Goal: Transaction & Acquisition: Purchase product/service

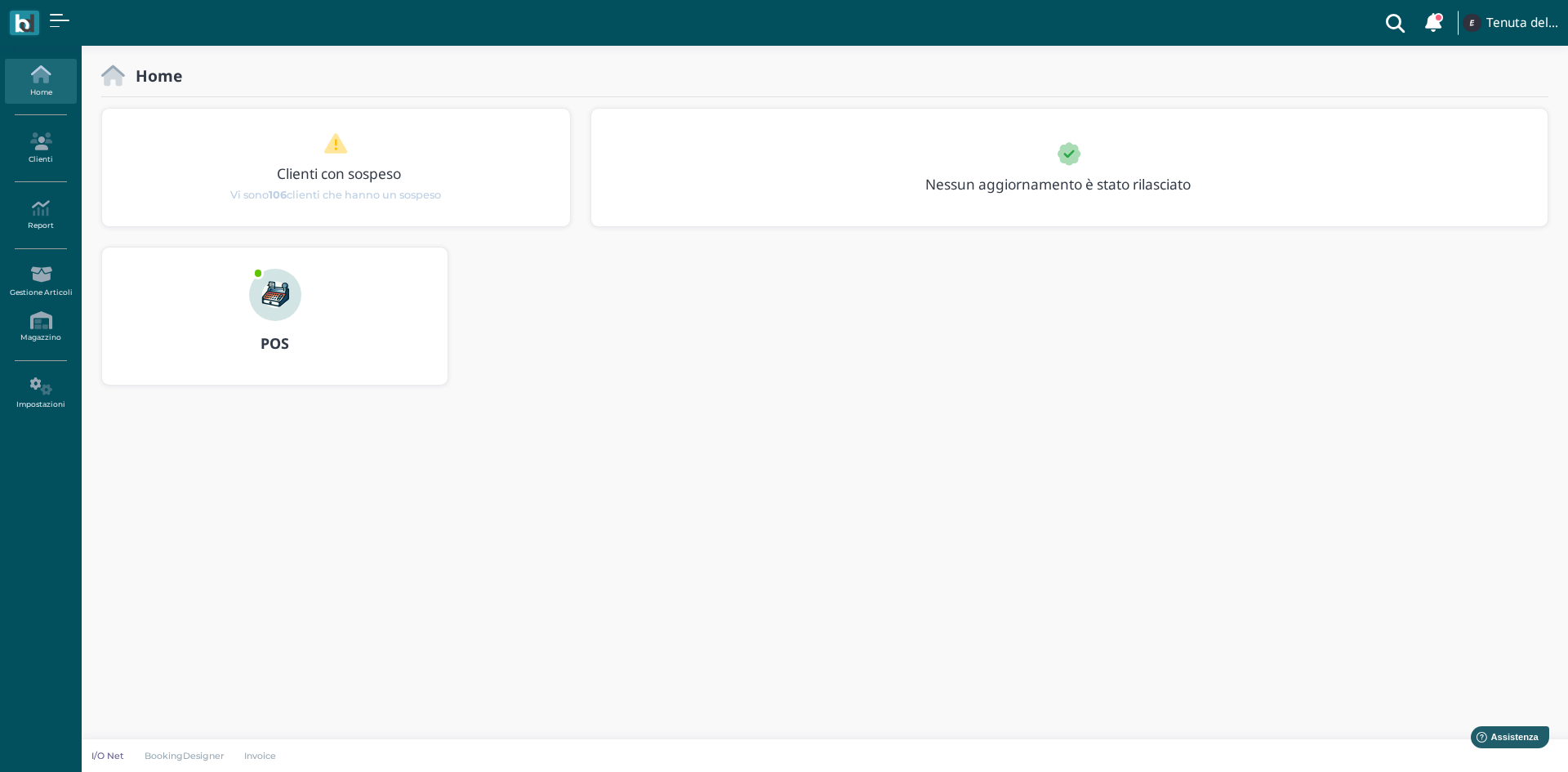
click at [280, 314] on img at bounding box center [276, 295] width 52 height 52
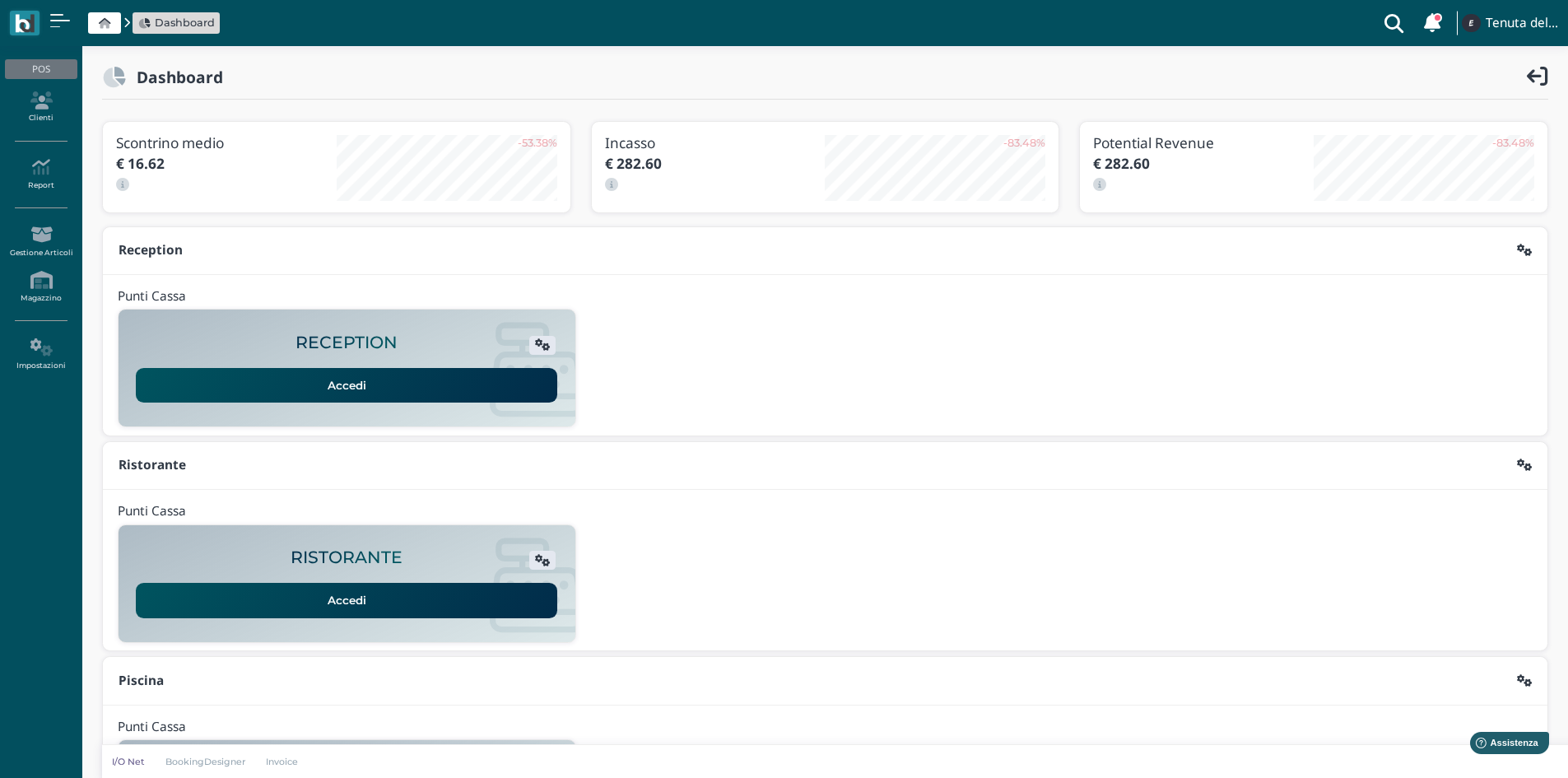
click at [179, 22] on span "Dashboard" at bounding box center [184, 23] width 60 height 16
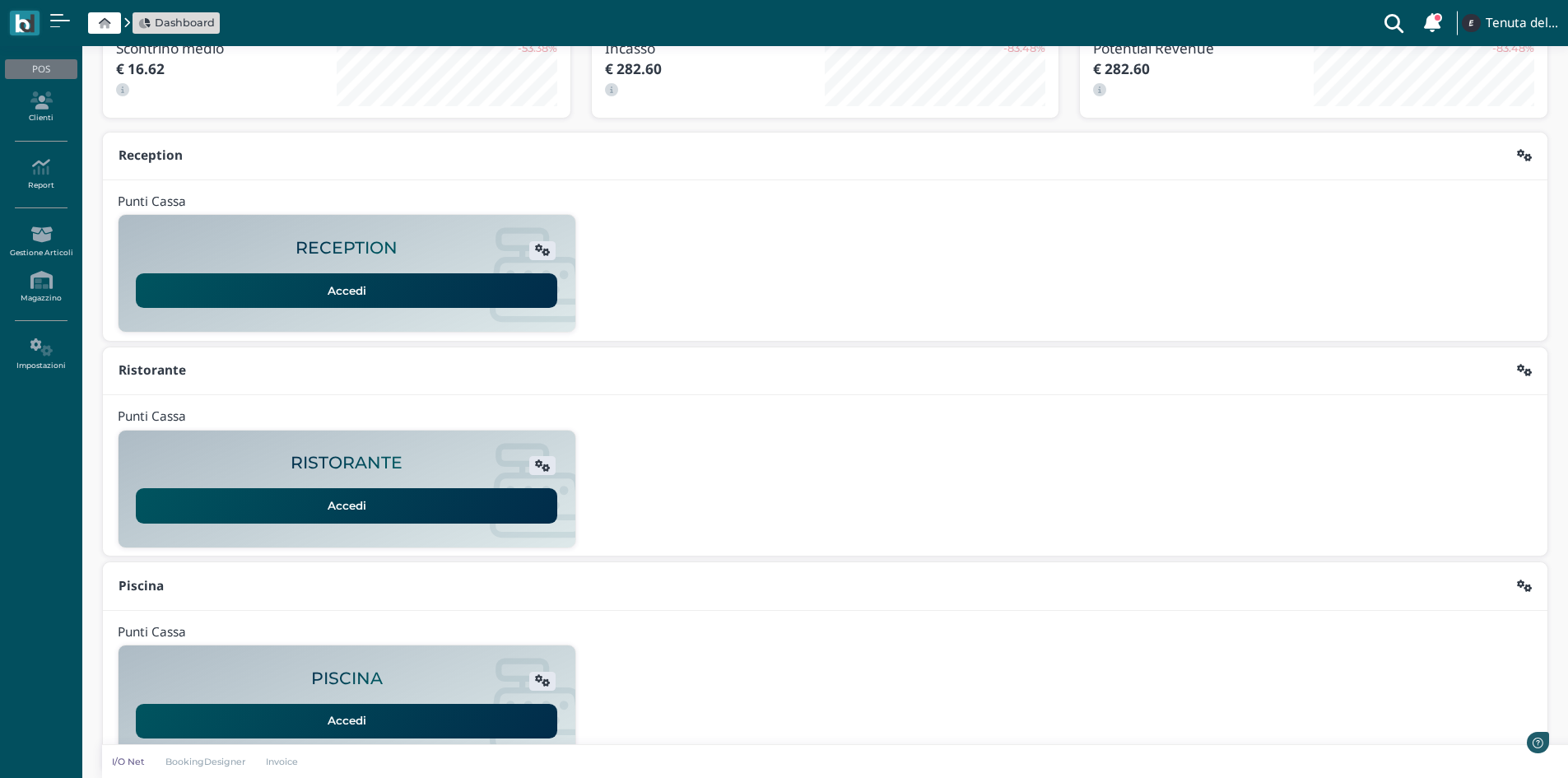
scroll to position [134, 0]
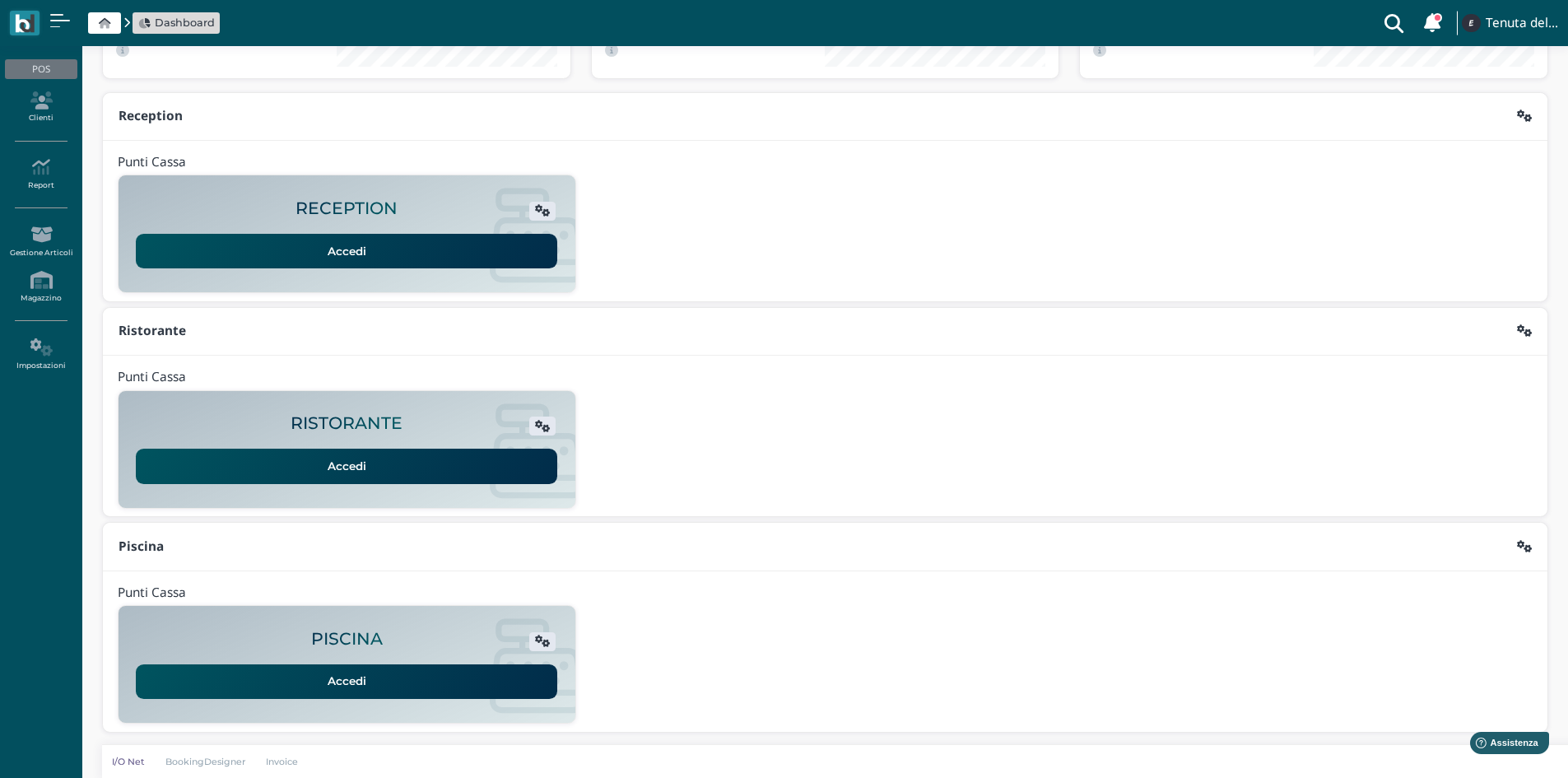
click at [418, 674] on link "Accedi" at bounding box center [346, 681] width 422 height 34
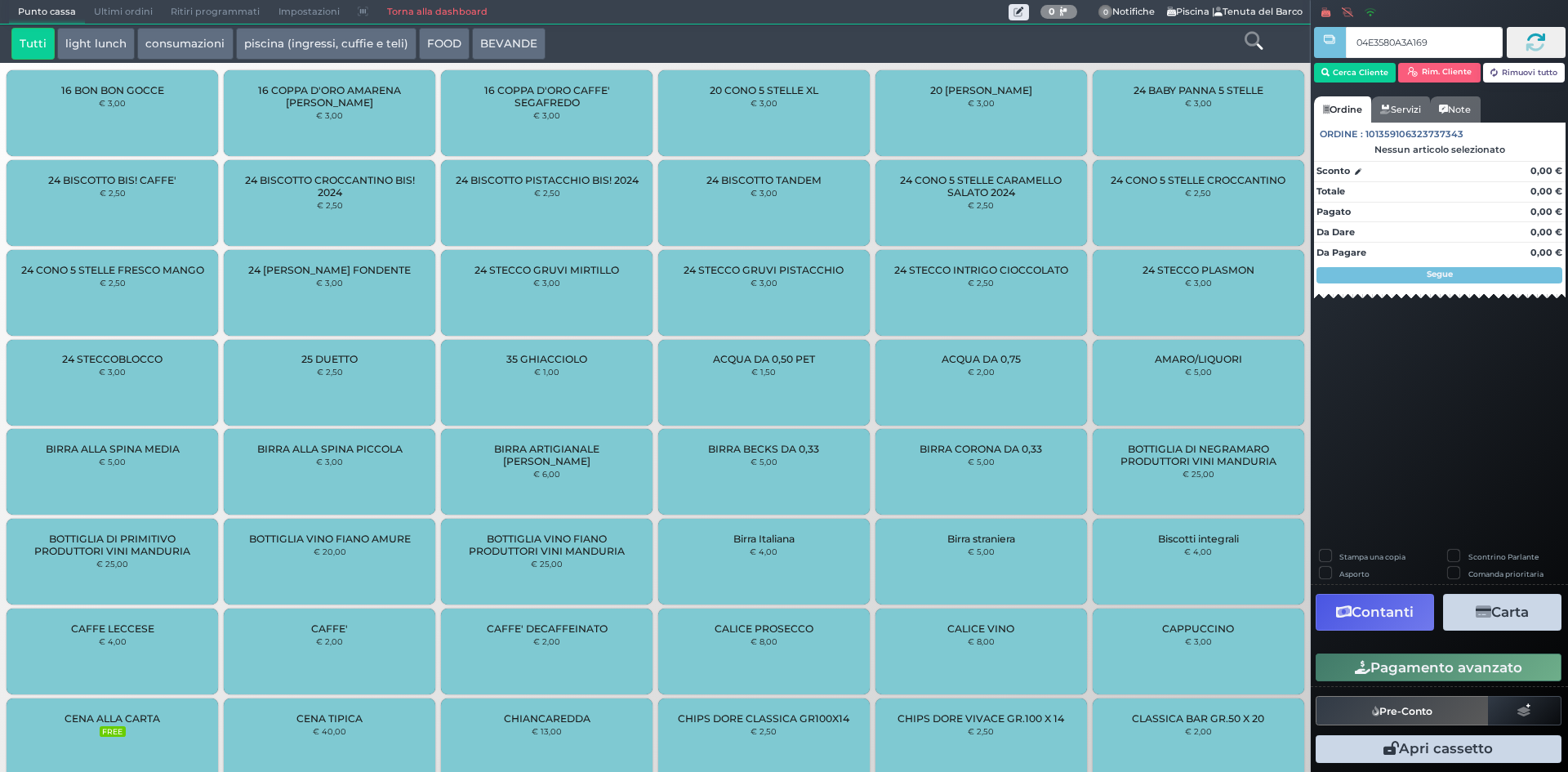
type input "04E3580A3A1691"
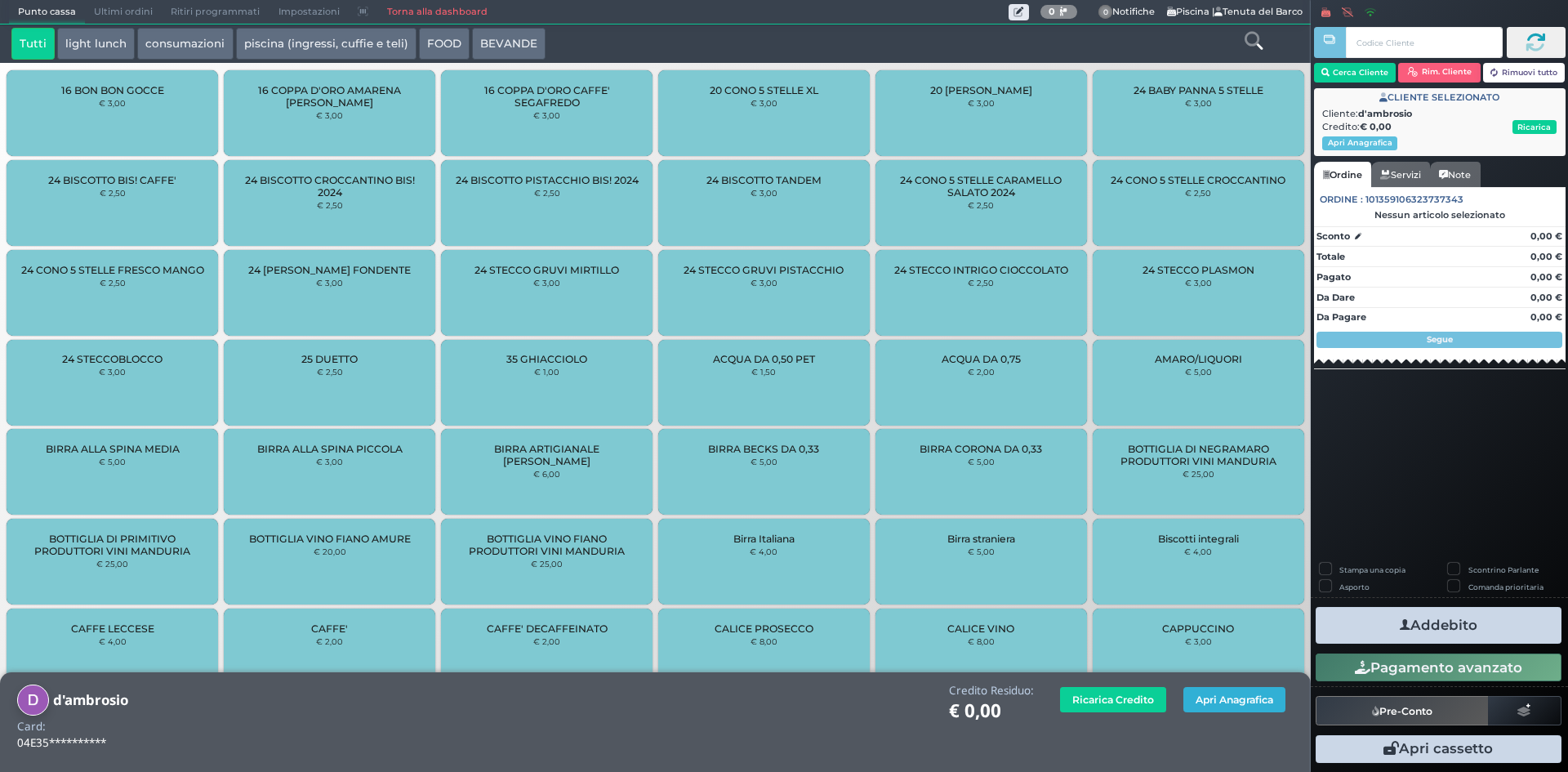
click at [1201, 698] on button "Apri Anagrafica" at bounding box center [1234, 700] width 102 height 25
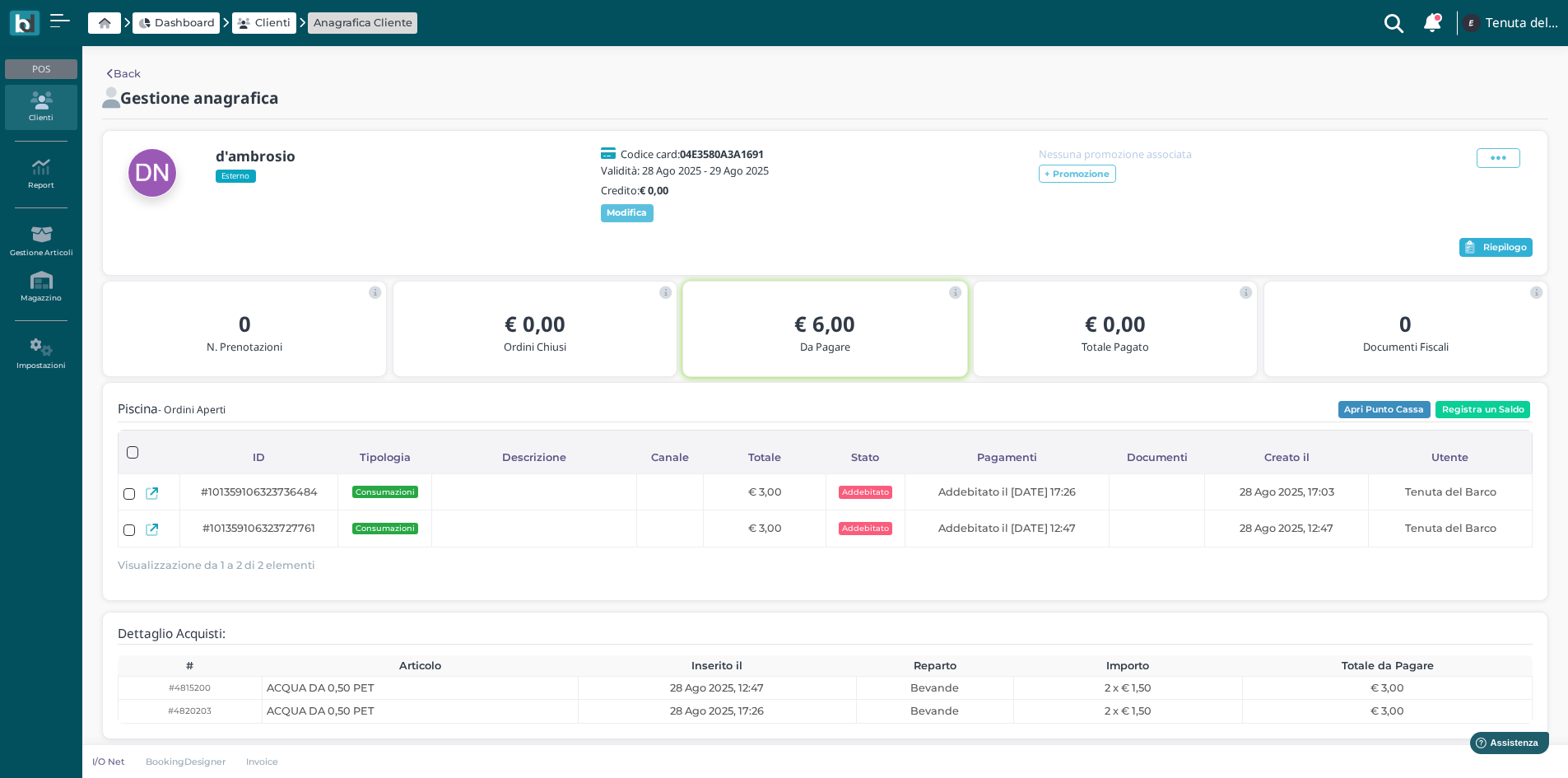
click at [1482, 257] on button "Riepilogo" at bounding box center [1496, 248] width 73 height 20
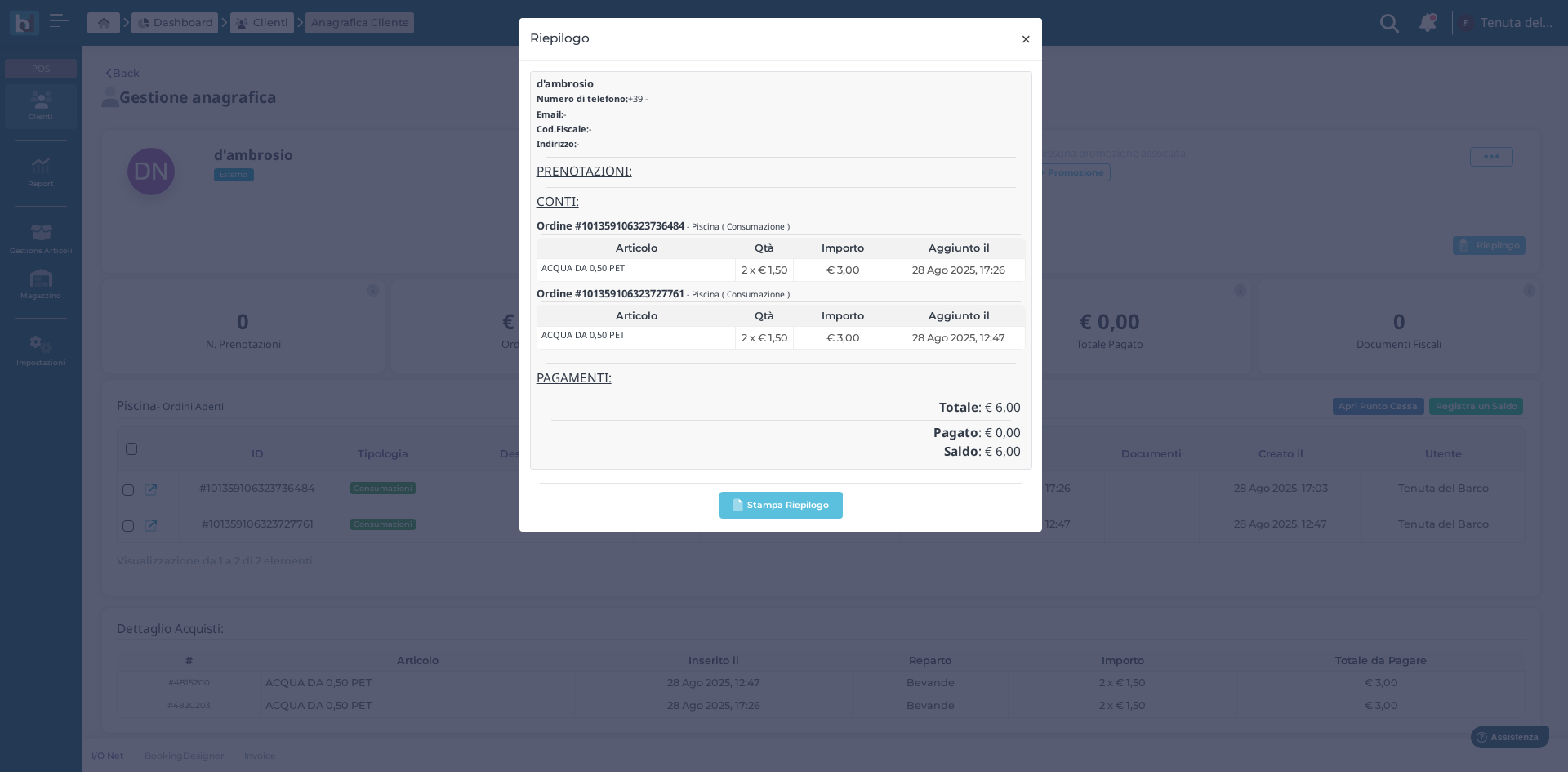
click at [1029, 35] on span "×" at bounding box center [1026, 39] width 13 height 21
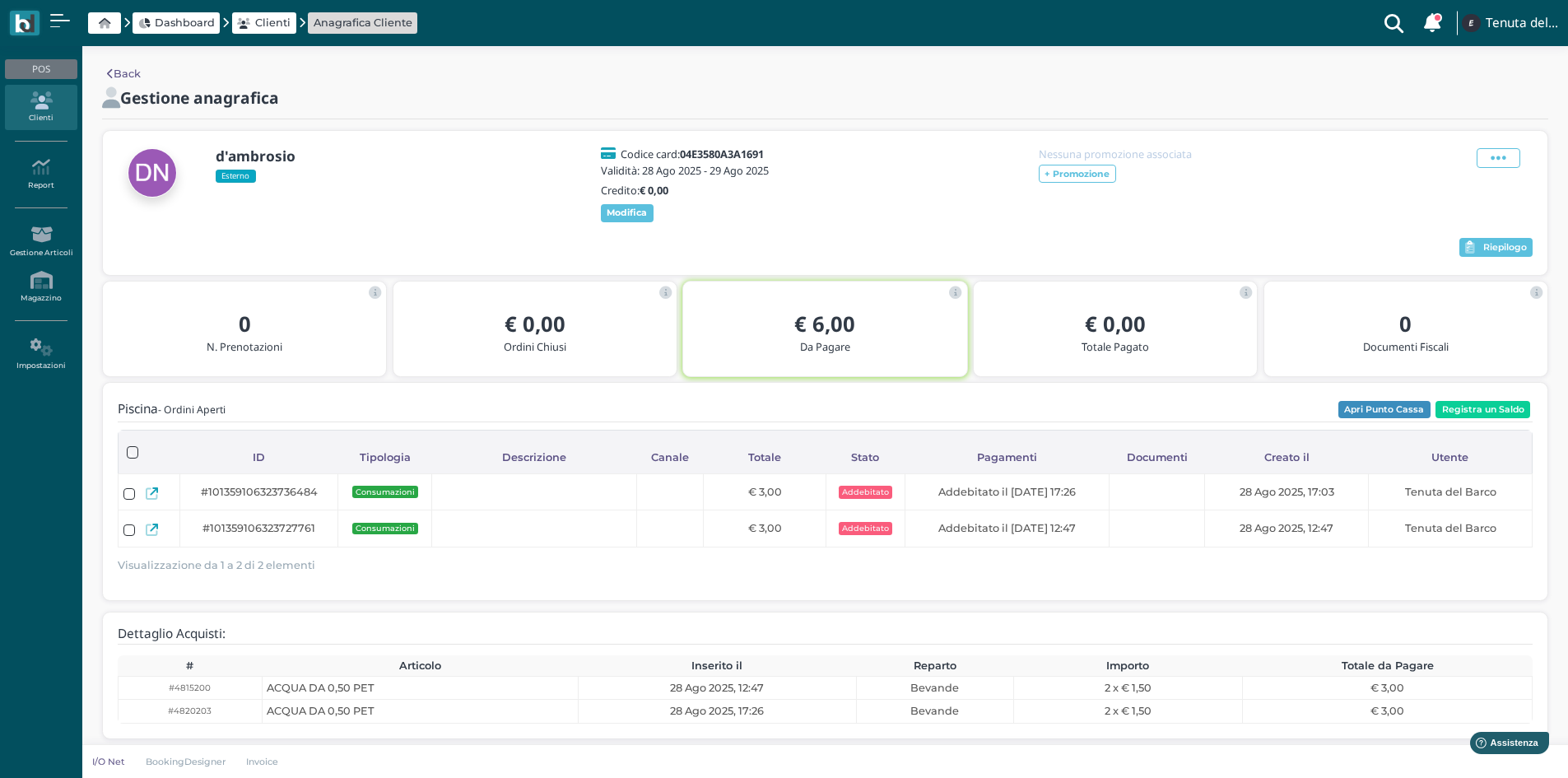
click at [890, 257] on div at bounding box center [787, 248] width 1341 height 24
click at [1467, 416] on button "Registra un Saldo" at bounding box center [1482, 410] width 95 height 19
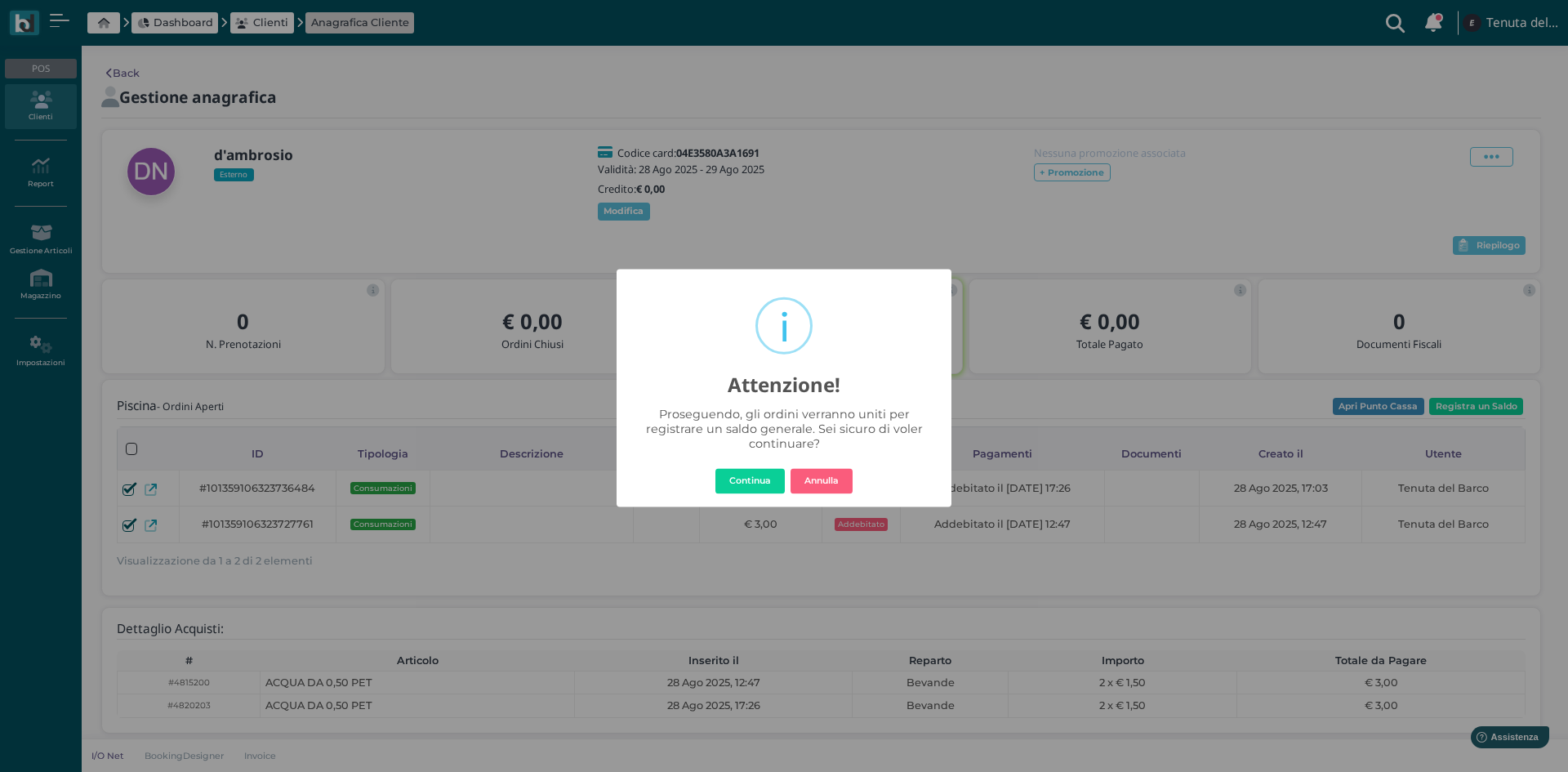
click at [747, 487] on button "Continua" at bounding box center [751, 481] width 70 height 26
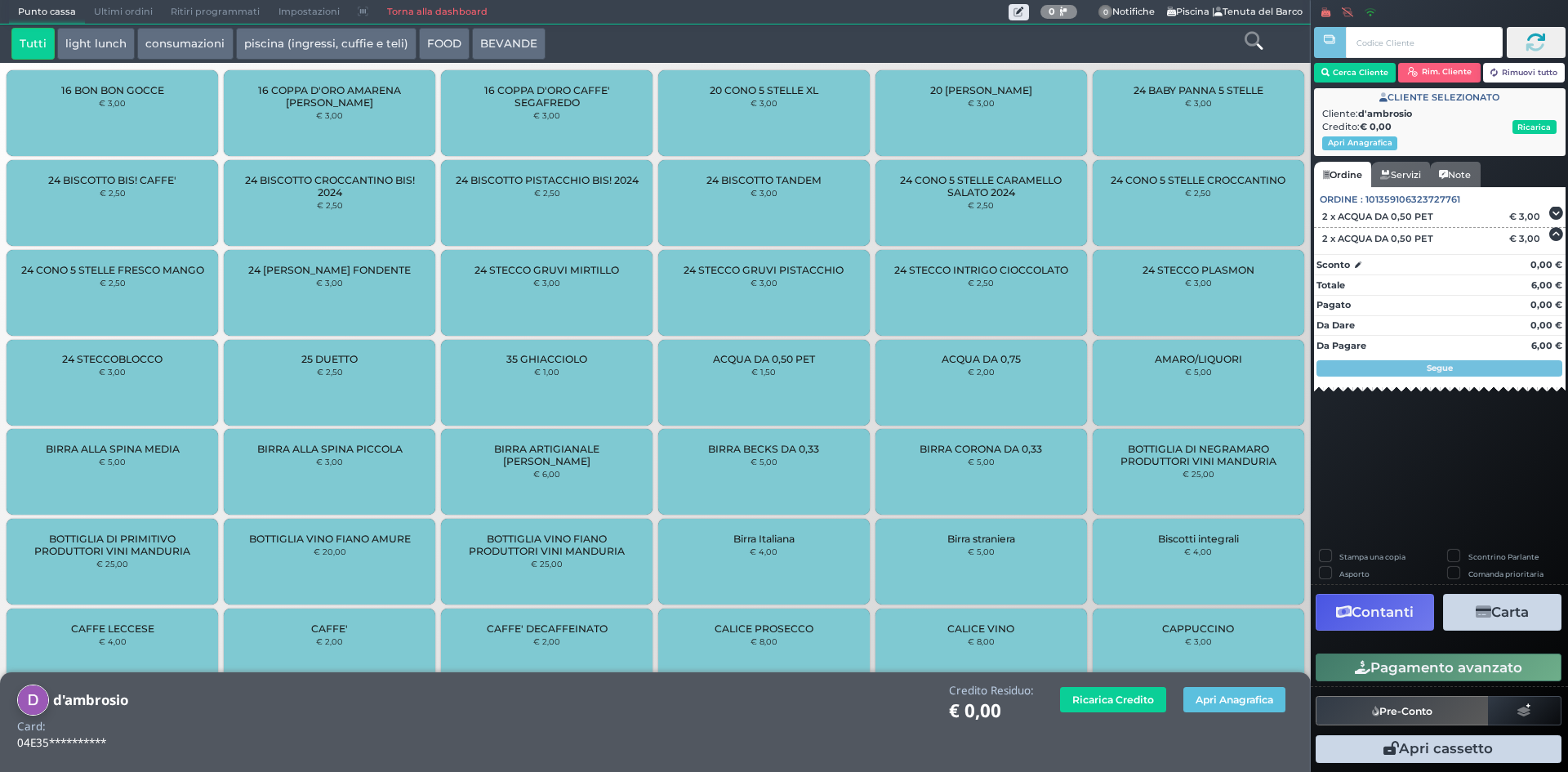
click at [1378, 612] on button "Contanti" at bounding box center [1375, 613] width 118 height 37
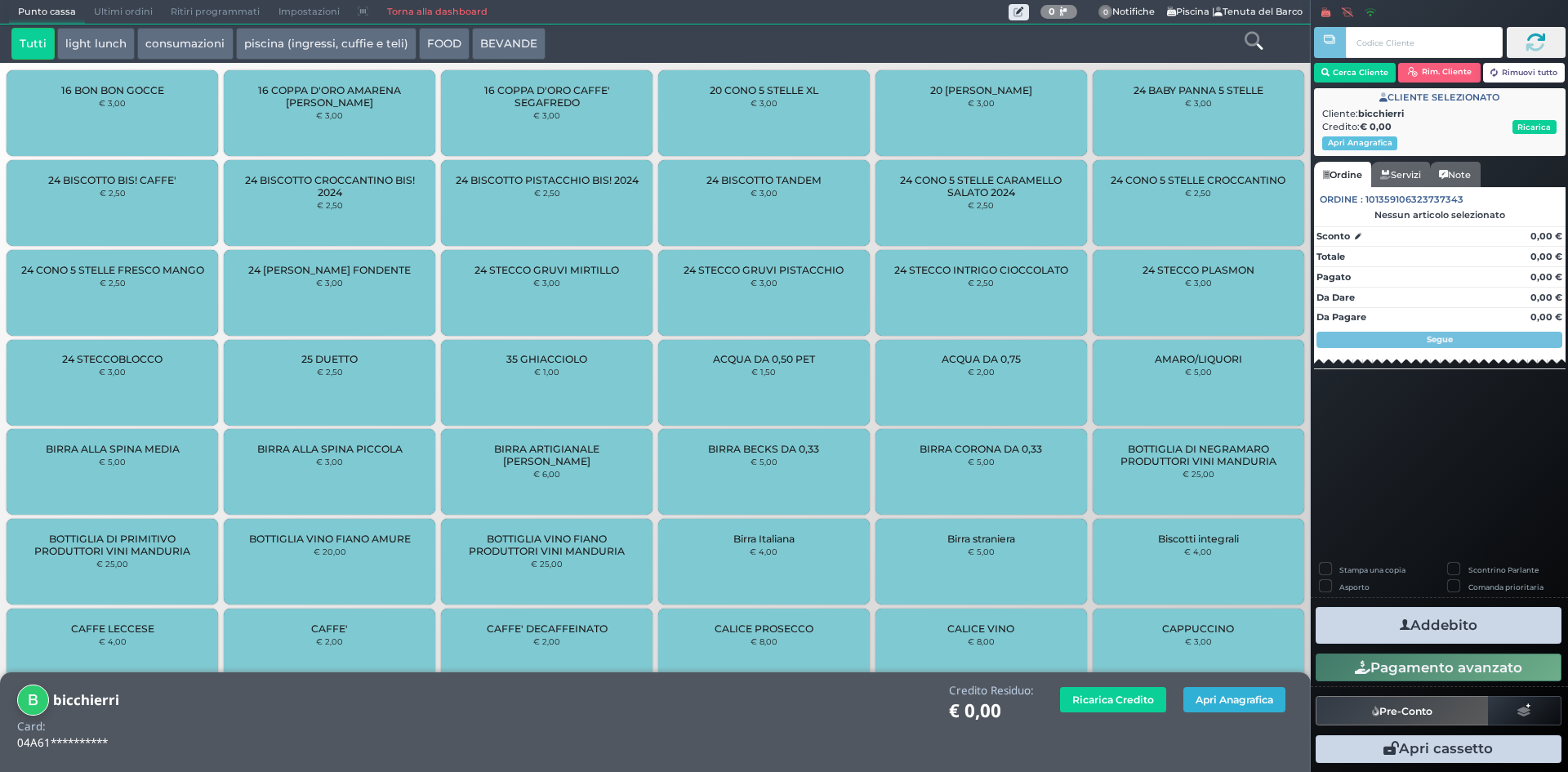
click at [1245, 688] on button "Apri Anagrafica" at bounding box center [1234, 700] width 102 height 25
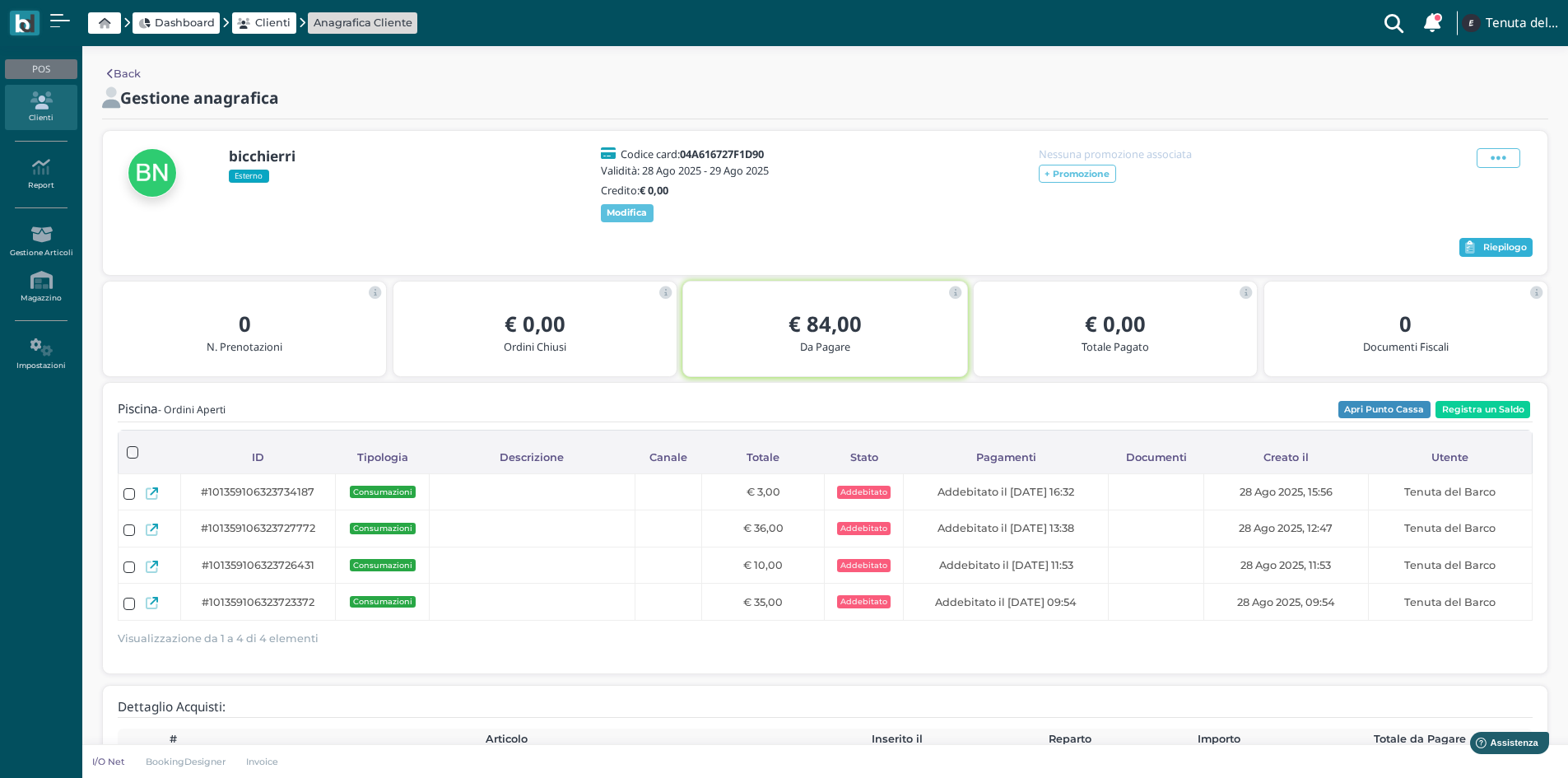
click at [1494, 253] on span "Riepilogo" at bounding box center [1504, 248] width 44 height 12
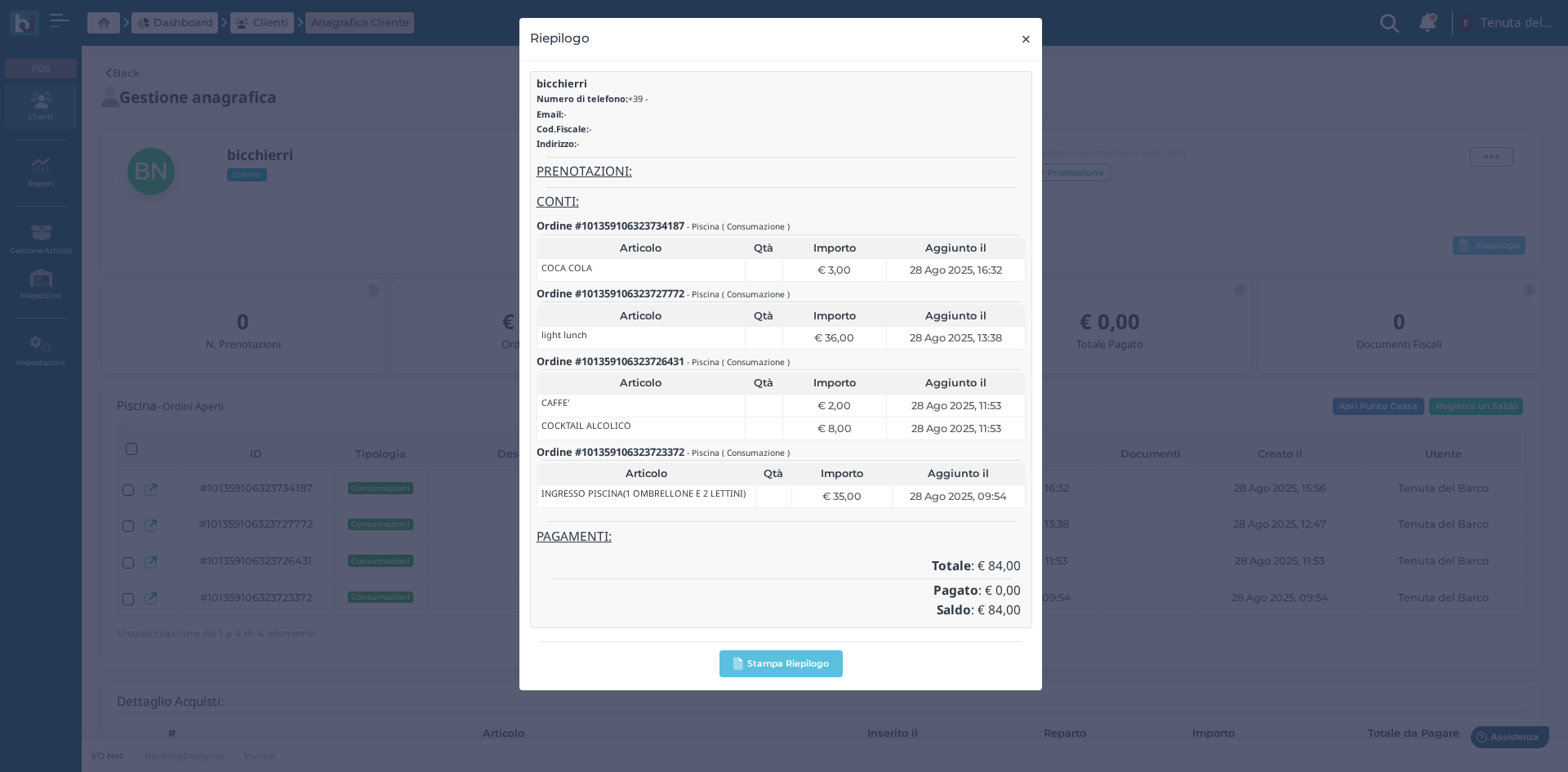
click at [1029, 41] on span "×" at bounding box center [1026, 39] width 13 height 21
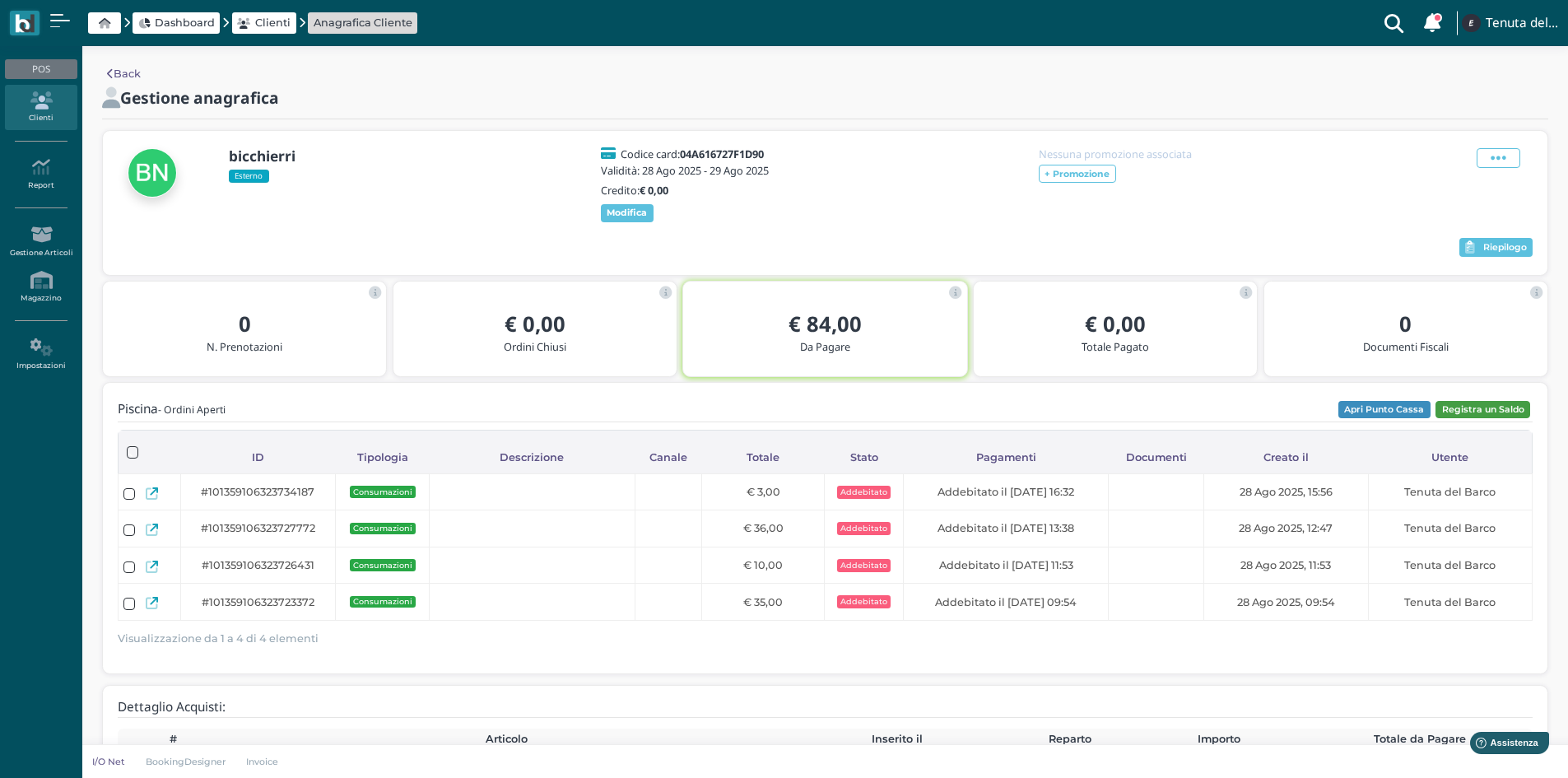
click at [1486, 419] on button "Registra un Saldo" at bounding box center [1482, 410] width 95 height 19
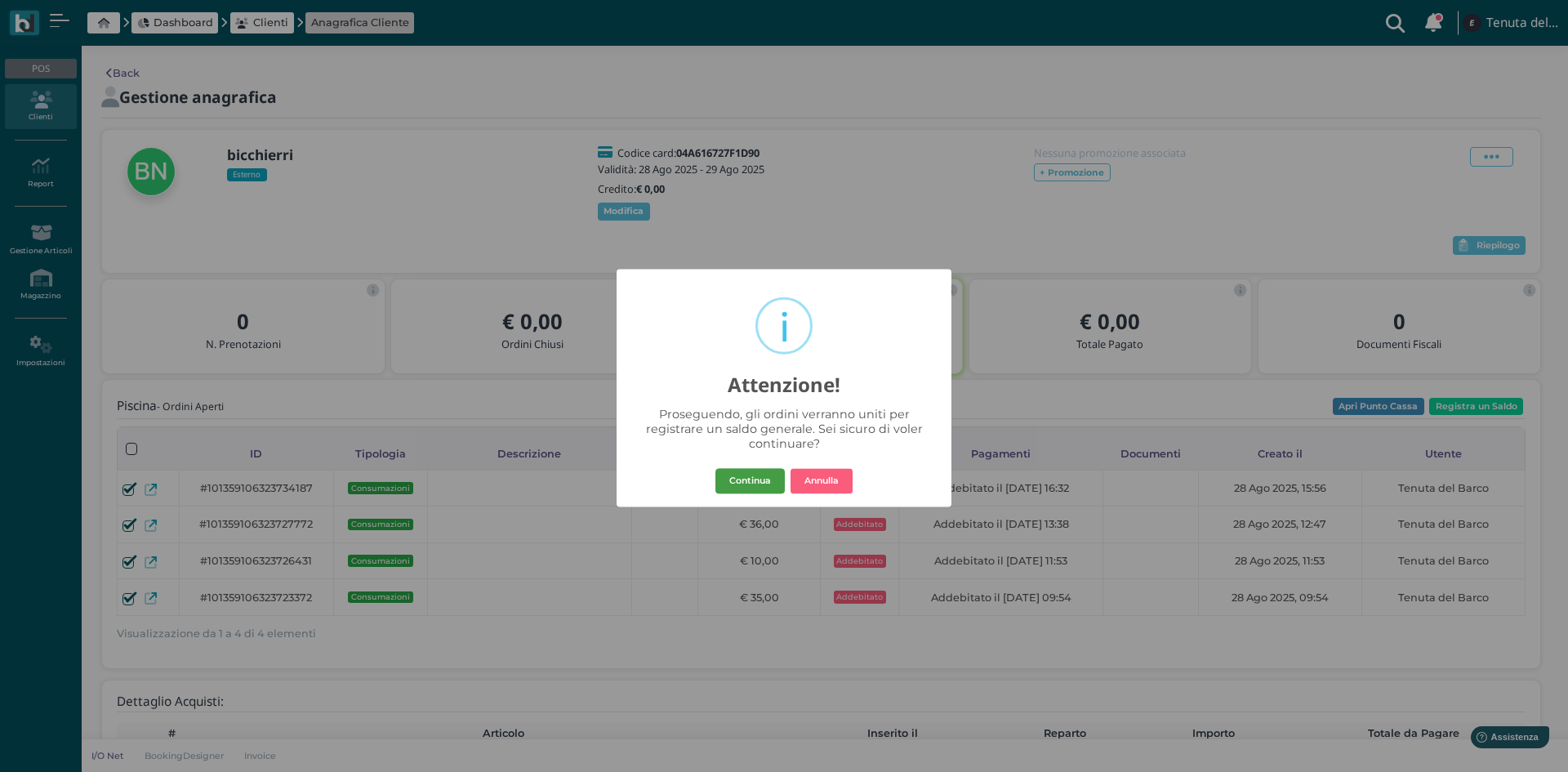
click at [768, 488] on button "Continua" at bounding box center [751, 481] width 70 height 26
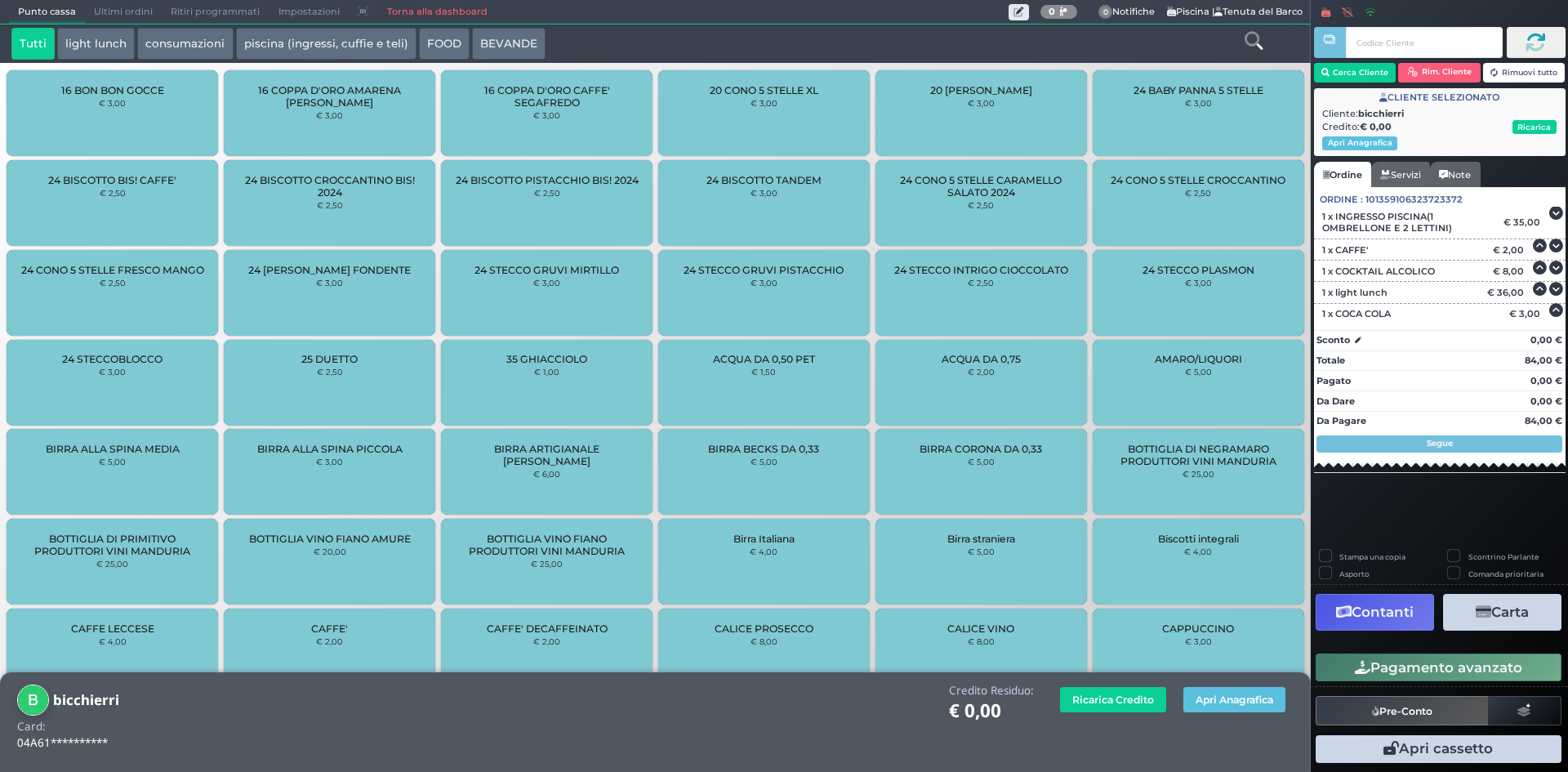
click at [1478, 615] on icon "button" at bounding box center [1484, 612] width 16 height 14
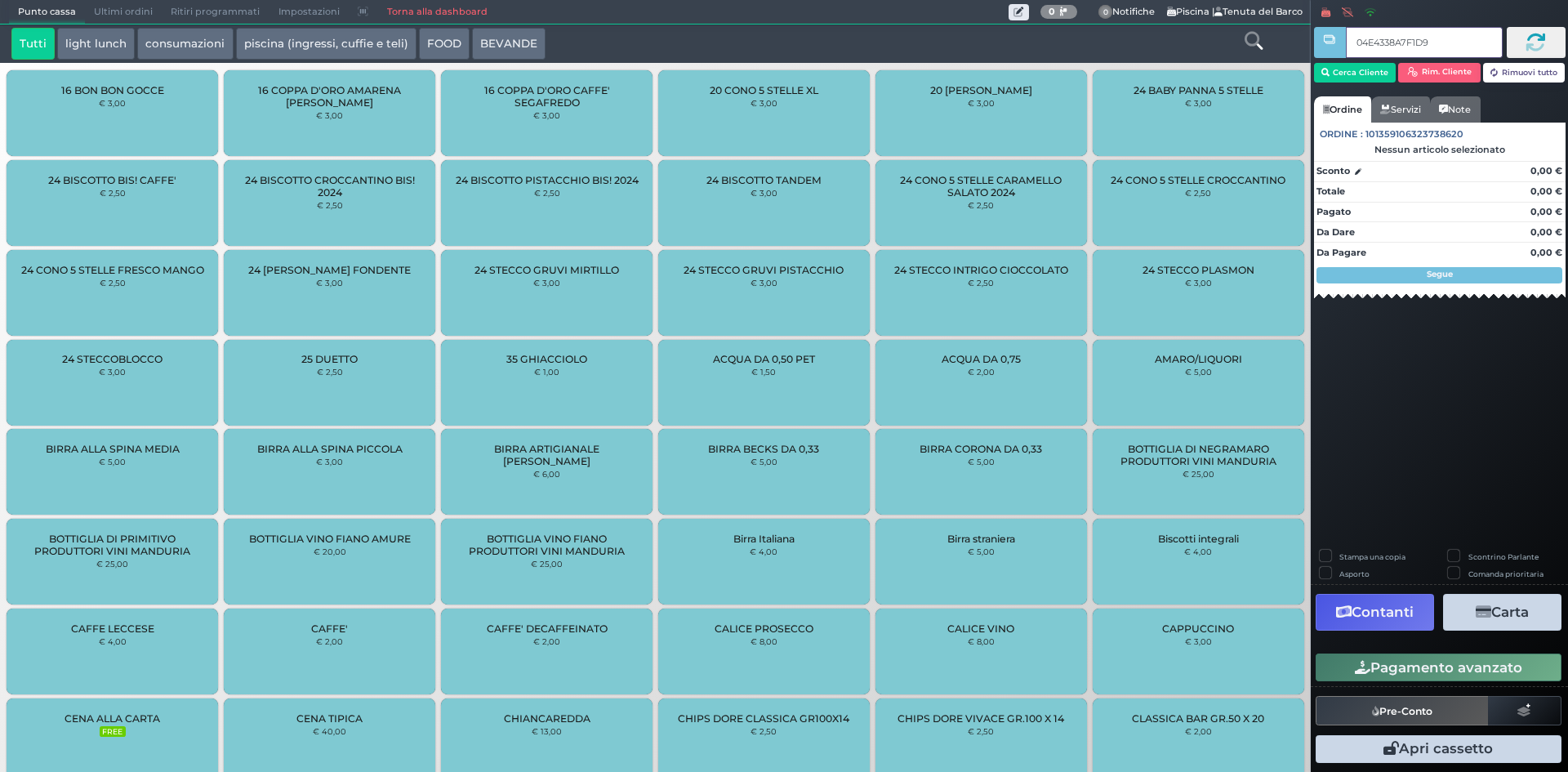
type input "04E4338A7F1D90"
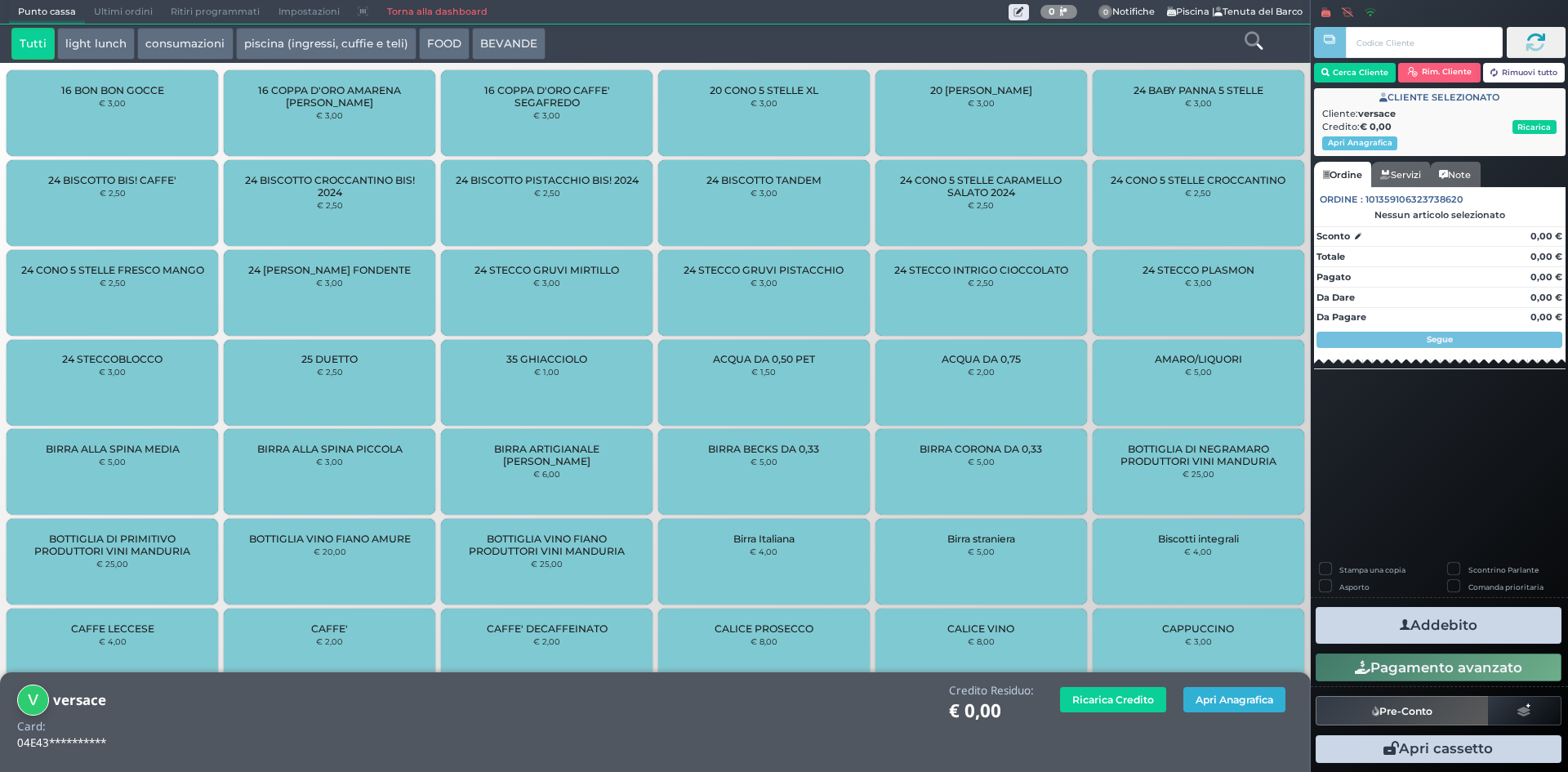
click at [1241, 706] on button "Apri Anagrafica" at bounding box center [1234, 700] width 102 height 25
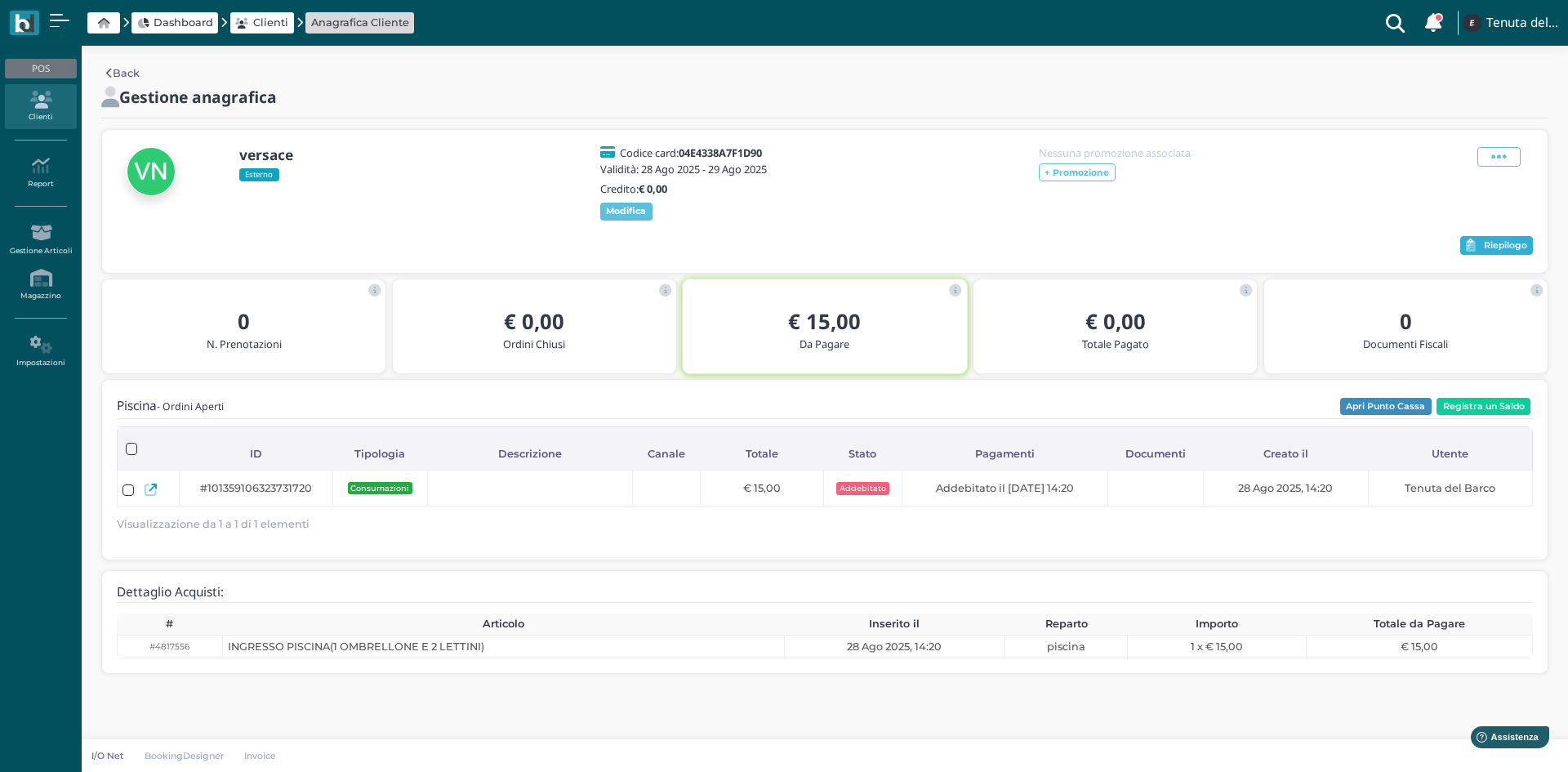
click at [1485, 252] on span "Riepilogo" at bounding box center [1506, 246] width 44 height 12
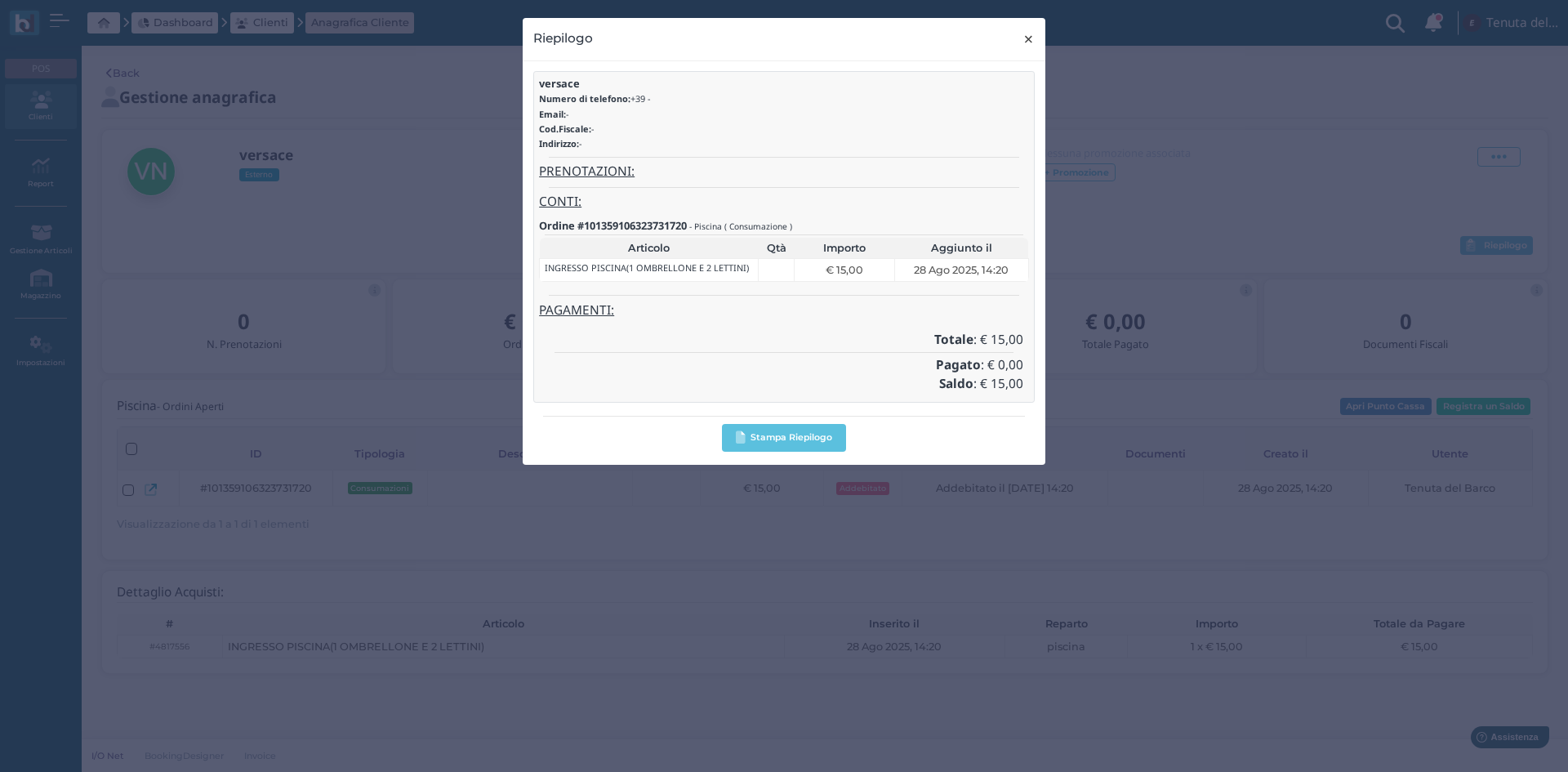
click at [1035, 35] on span "×" at bounding box center [1028, 39] width 13 height 21
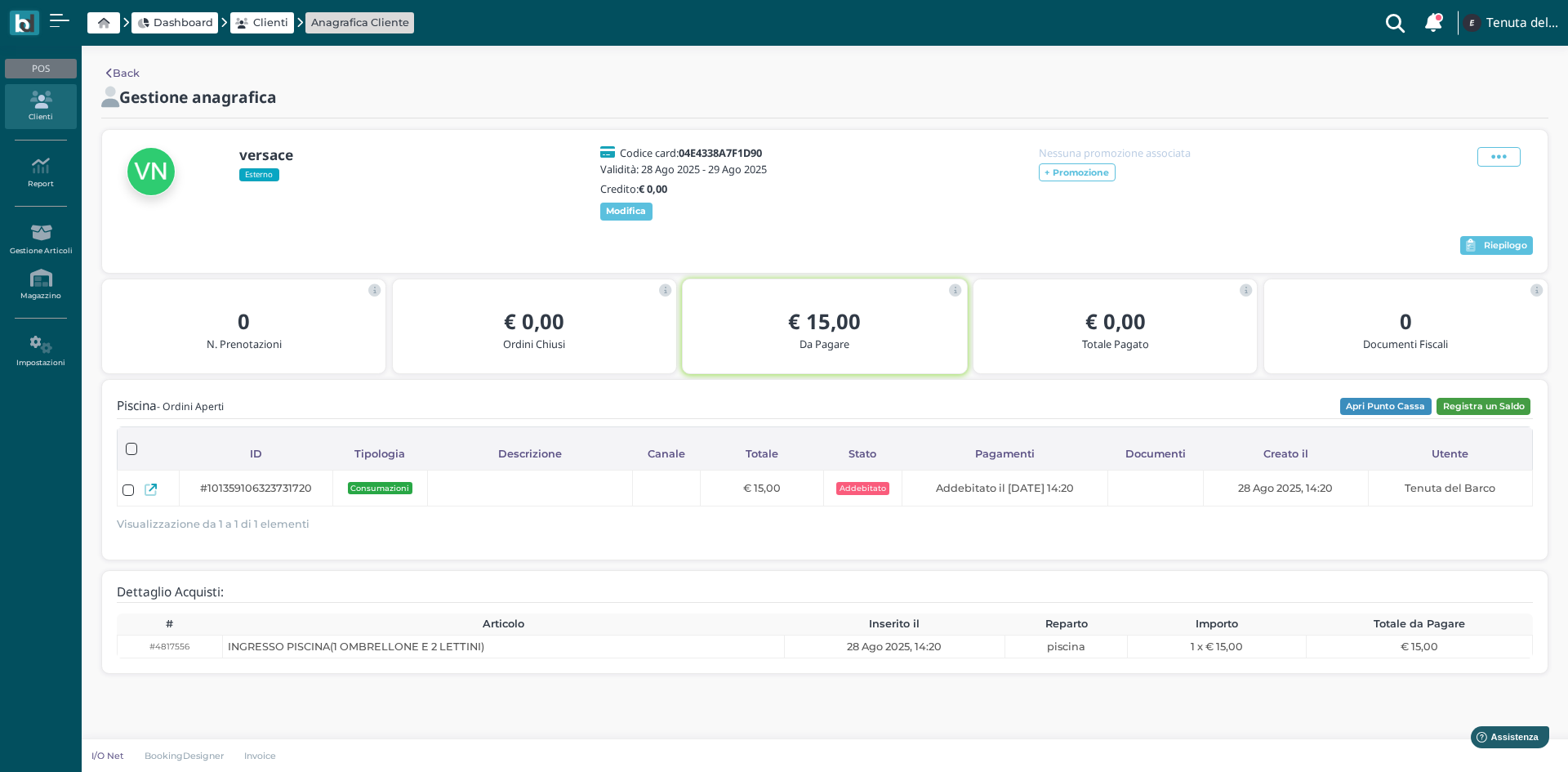
click at [1461, 416] on button "Registra un Saldo" at bounding box center [1484, 407] width 94 height 18
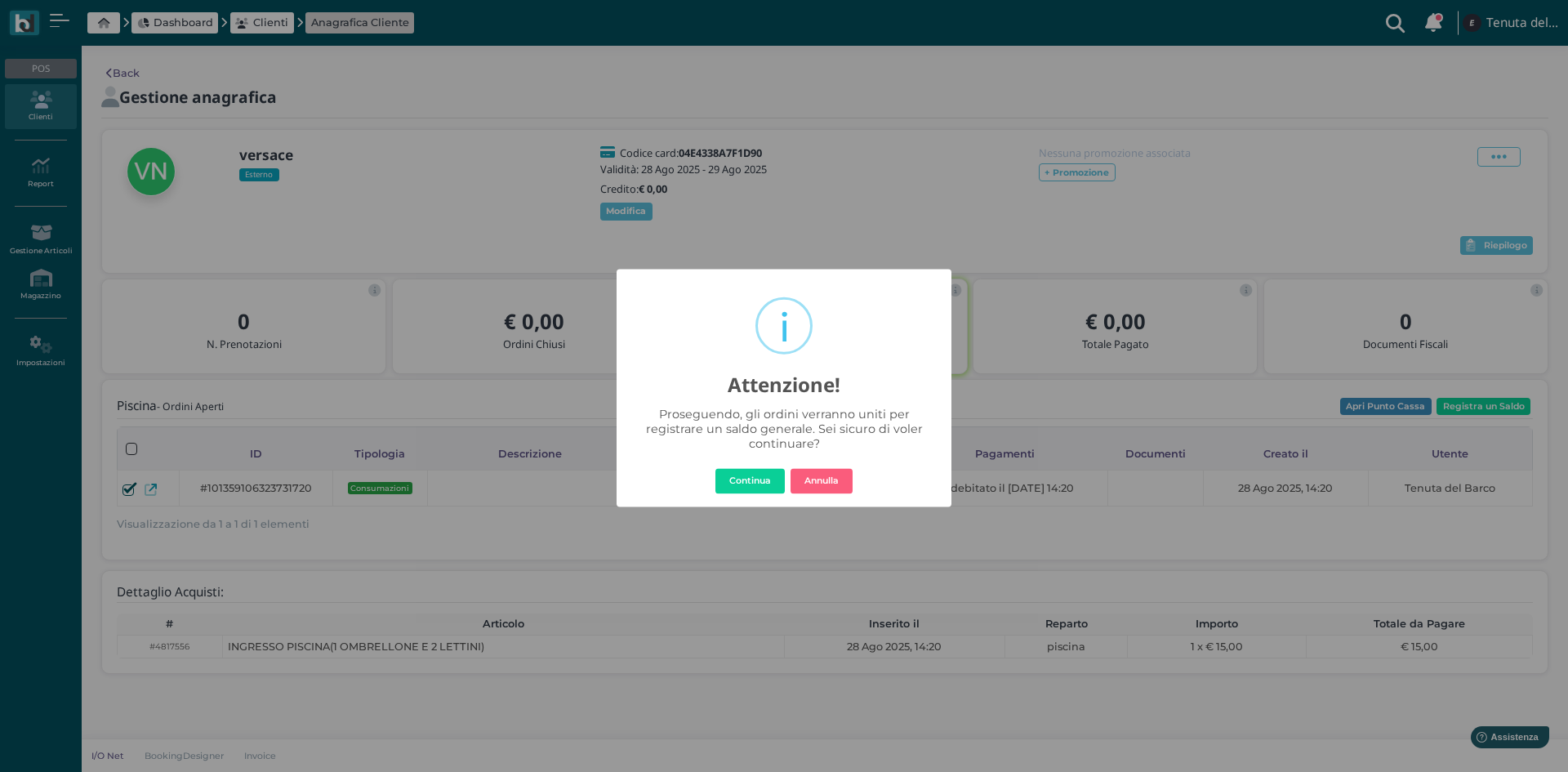
click at [730, 478] on button "Continua" at bounding box center [751, 481] width 70 height 26
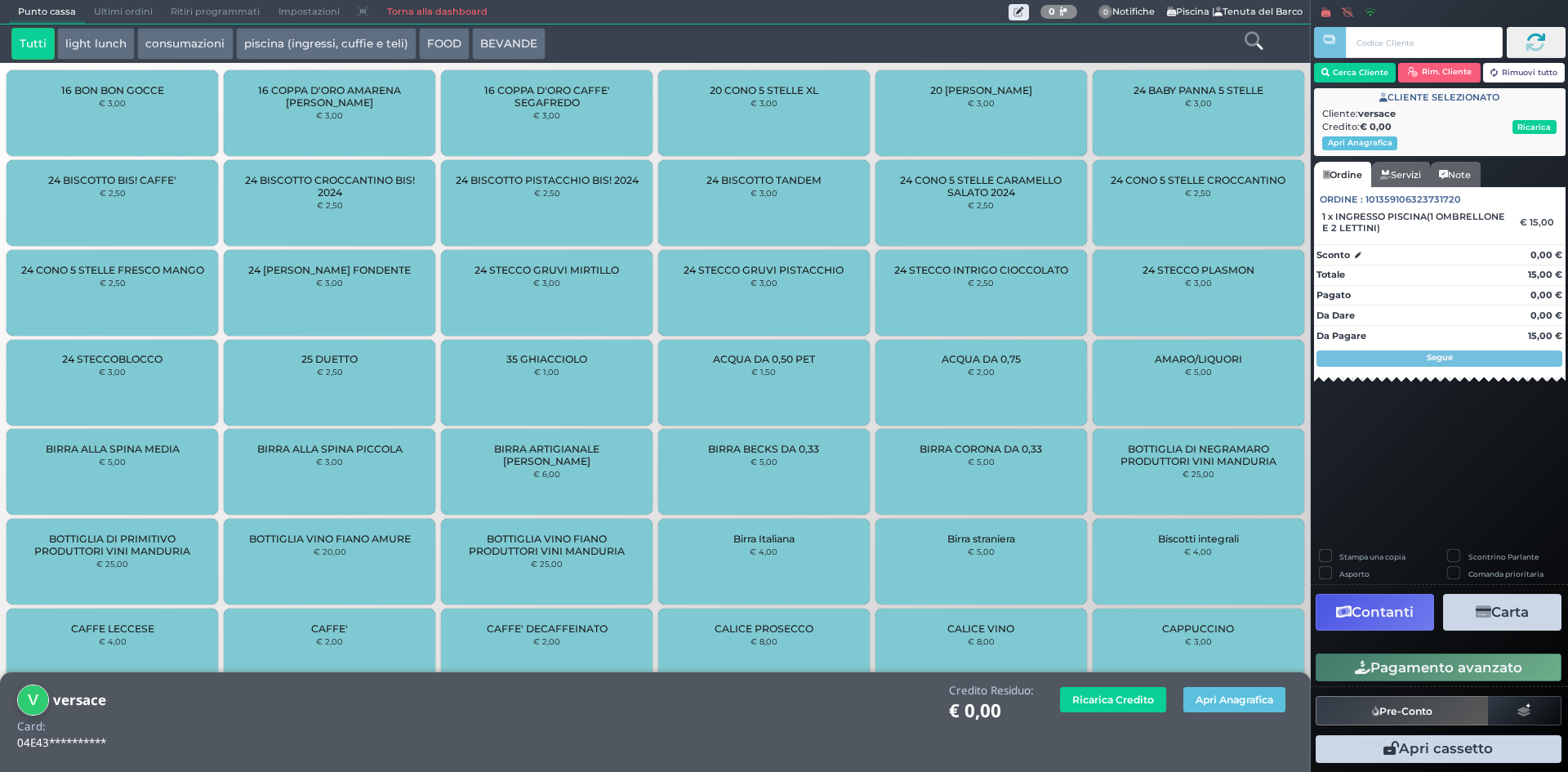
click at [1397, 501] on div "Cerca Cliente Rim. Cliente Rimuovi tutto CLIENTE SELEZIONATO Cliente: versace C…" at bounding box center [1439, 386] width 257 height 772
click at [1476, 609] on icon "button" at bounding box center [1484, 612] width 16 height 14
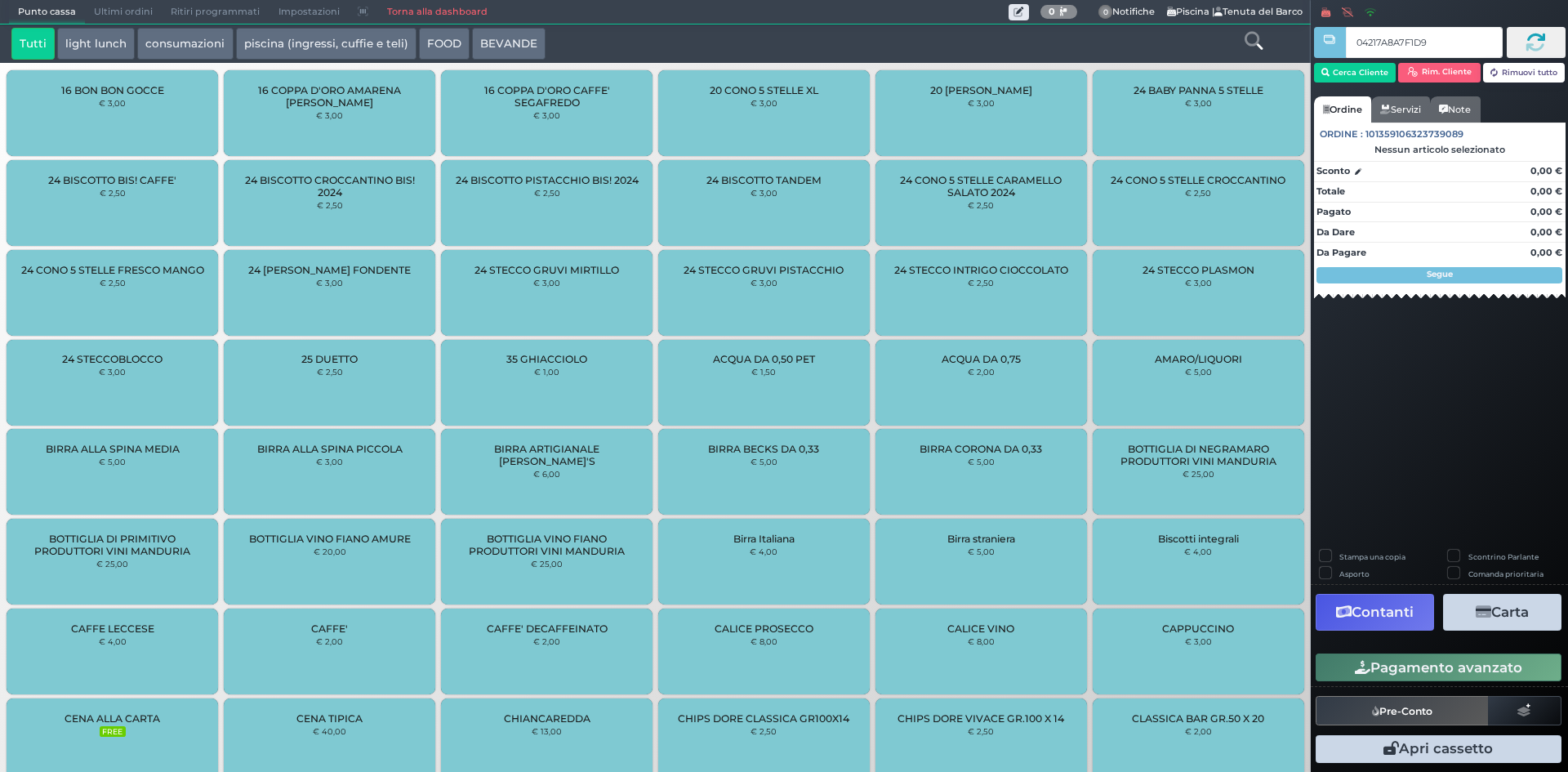
type input "04217A8A7F1D91"
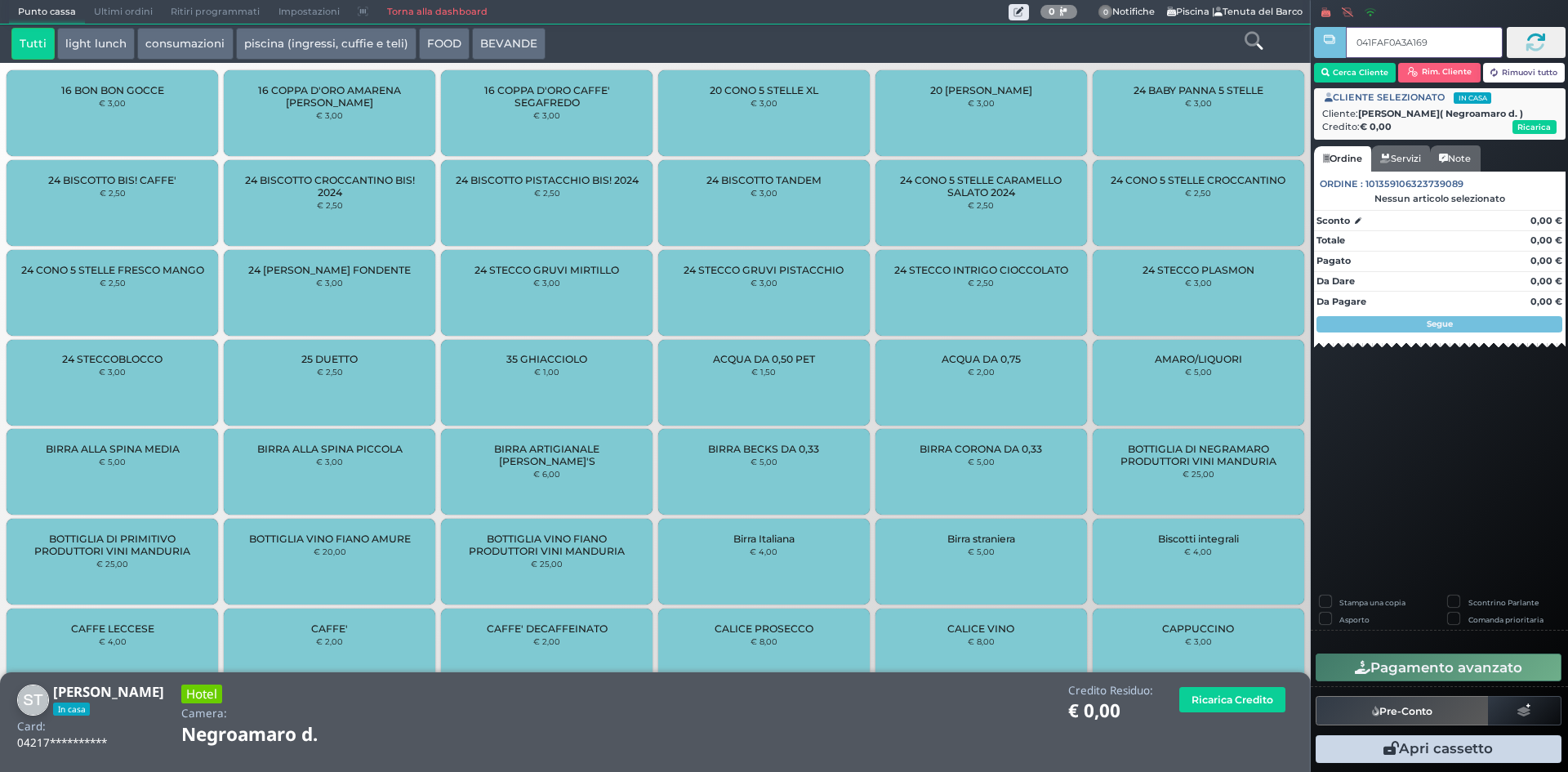
type input "041FAF0A3A1690"
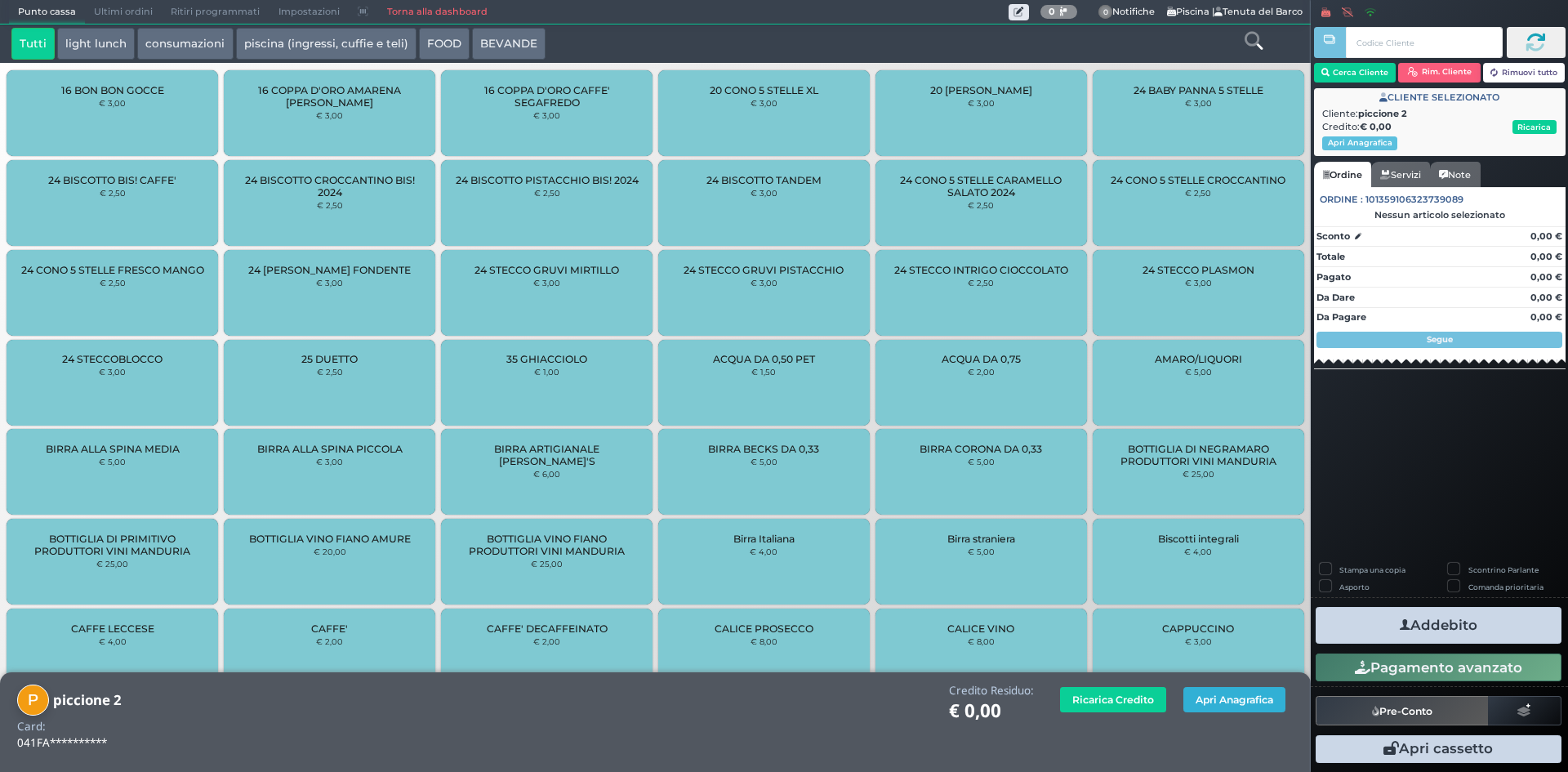
click at [1218, 707] on button "Apri Anagrafica" at bounding box center [1234, 700] width 102 height 25
click at [1216, 699] on button "Apri Anagrafica" at bounding box center [1234, 700] width 102 height 25
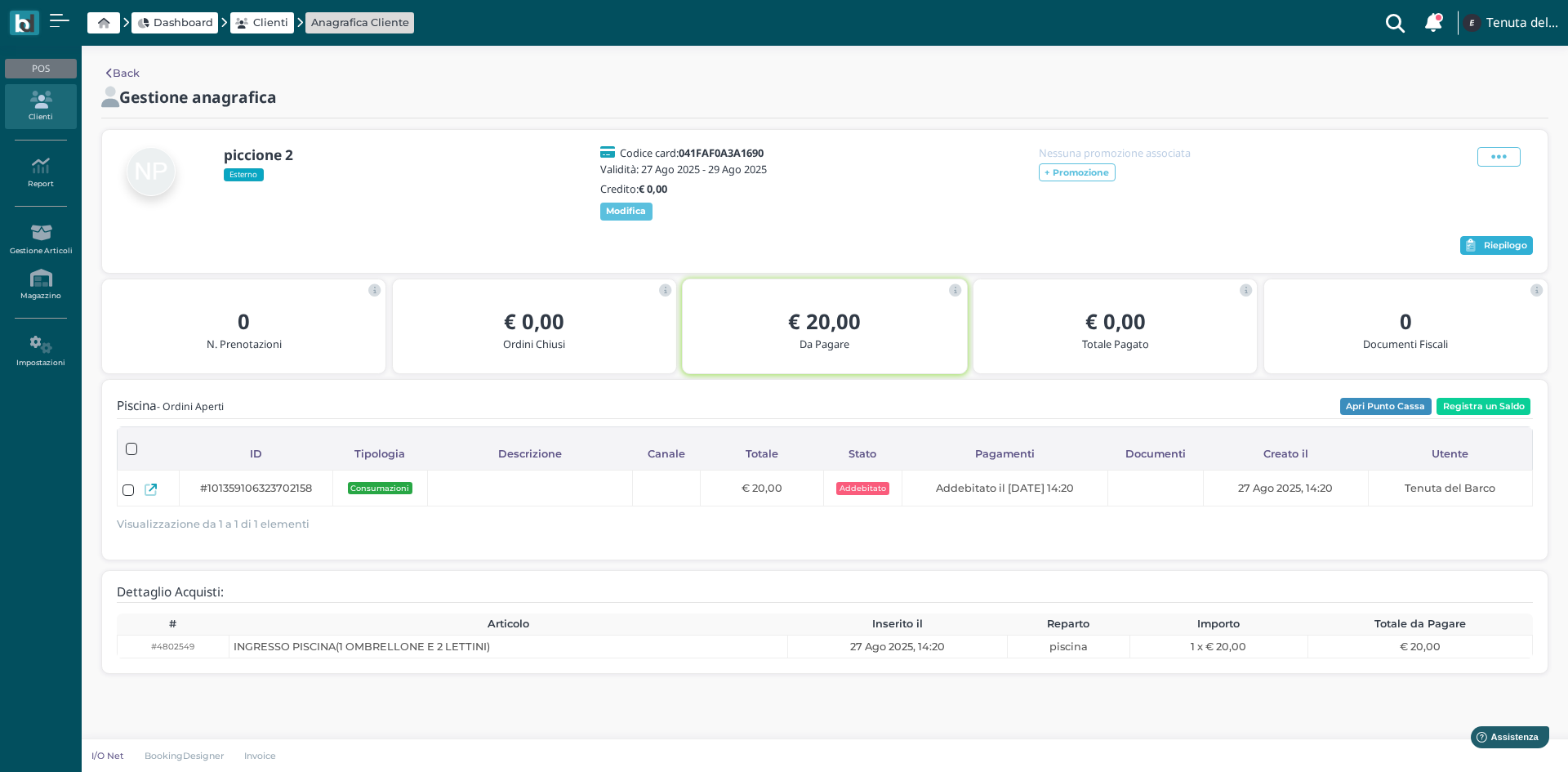
click at [1479, 255] on button "Riepilogo" at bounding box center [1496, 246] width 73 height 19
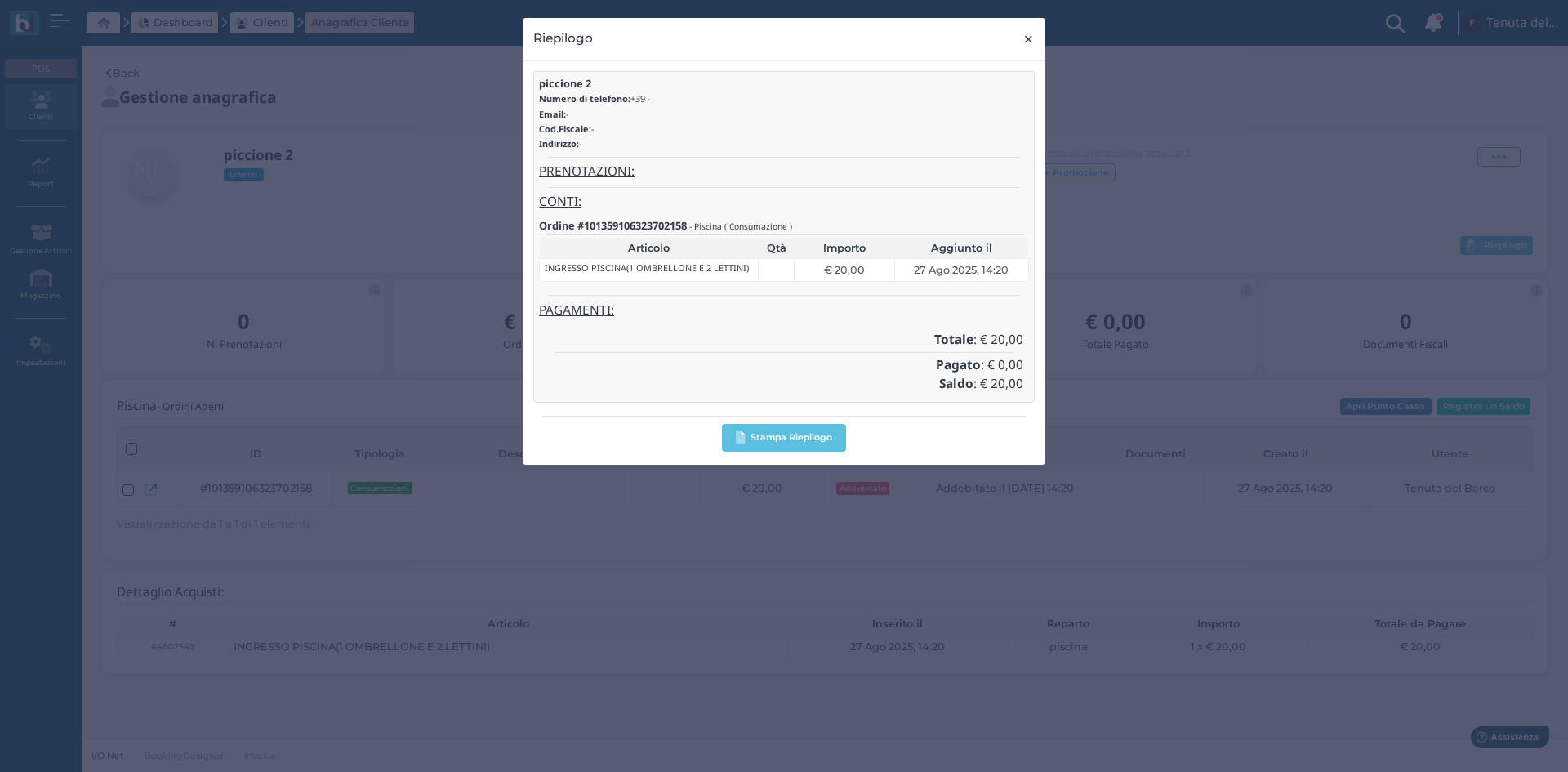
click at [1026, 40] on span "×" at bounding box center [1028, 39] width 13 height 21
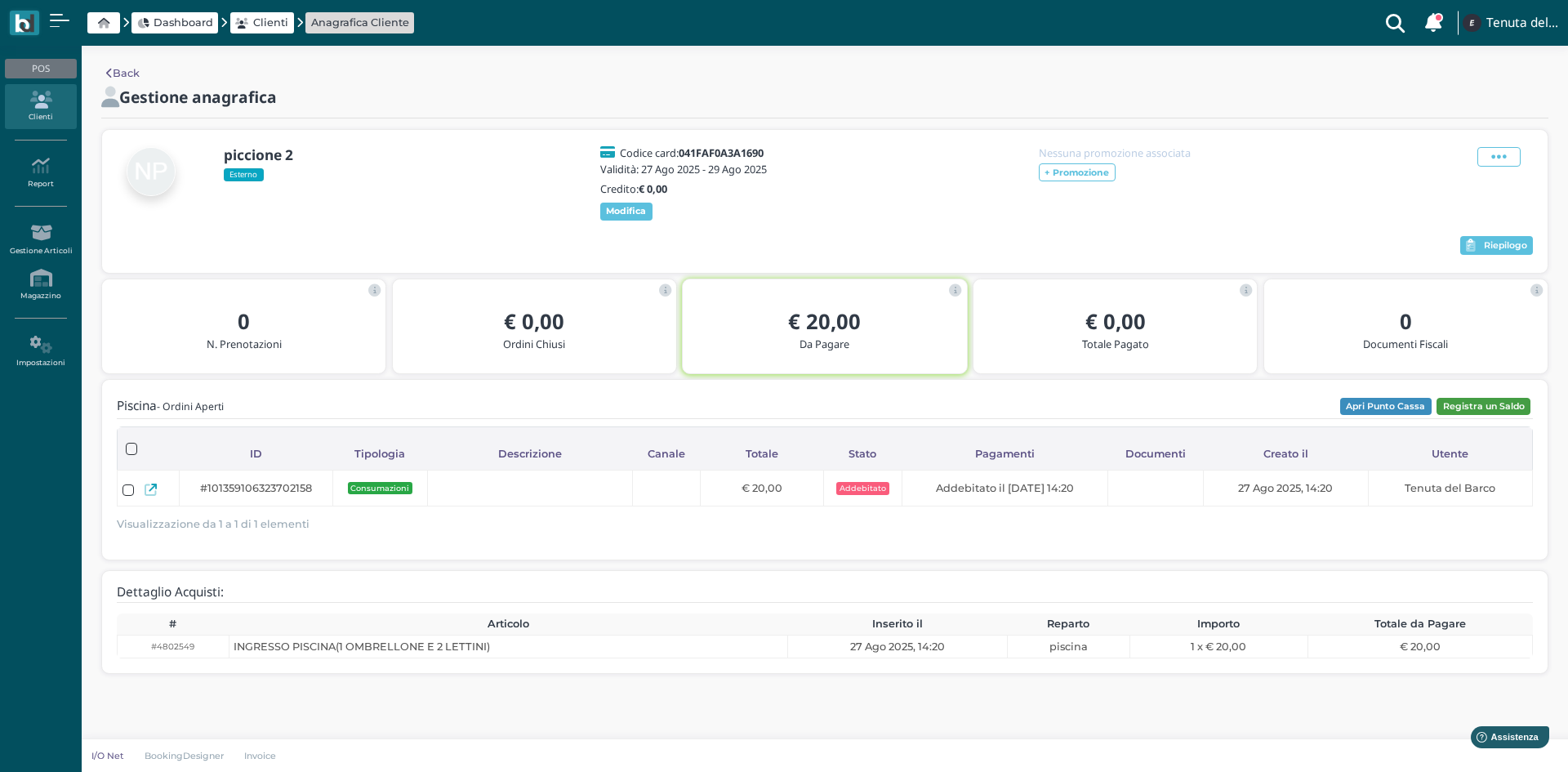
click at [1466, 413] on button "Registra un Saldo" at bounding box center [1484, 407] width 94 height 18
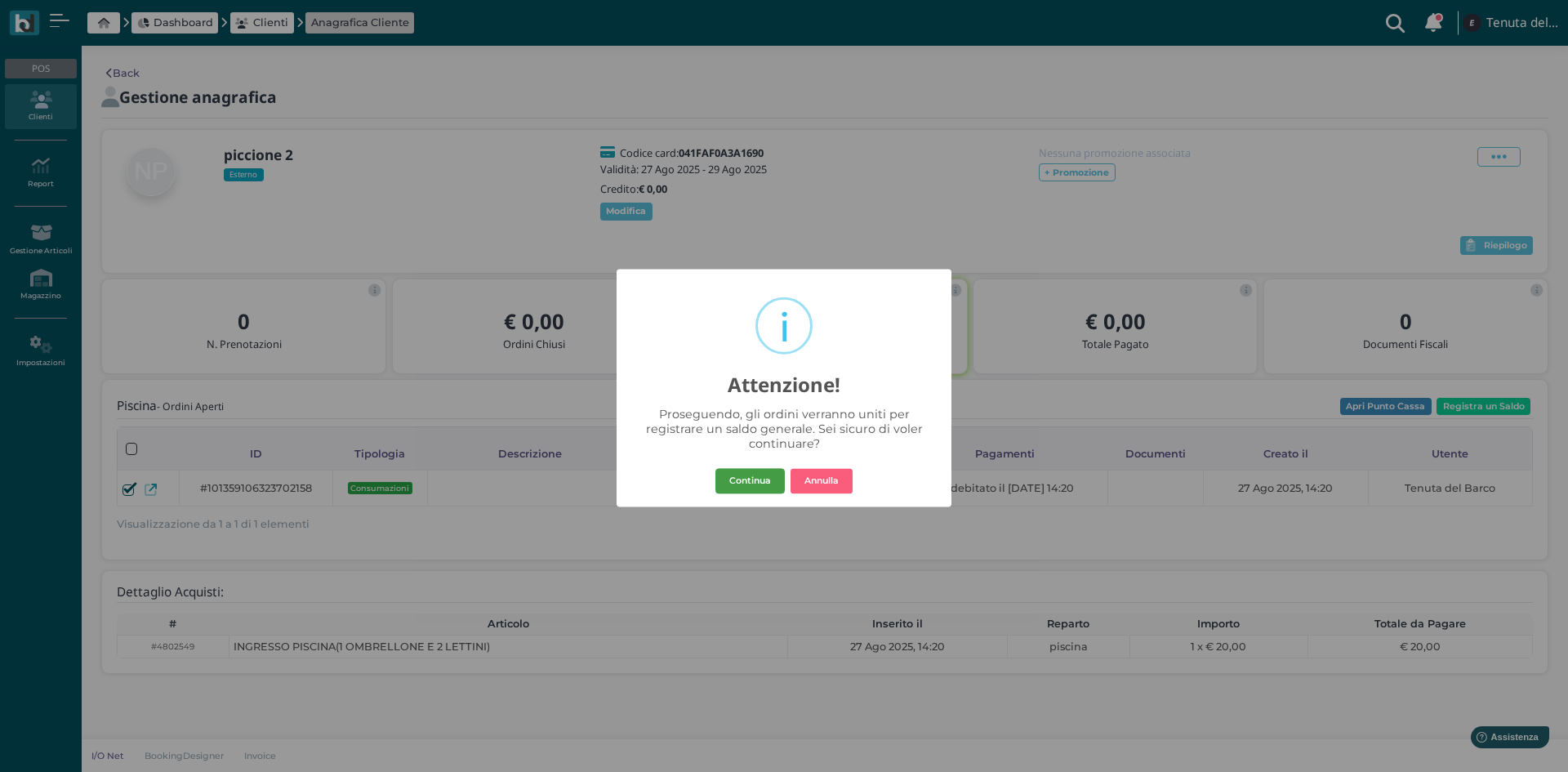
click at [754, 483] on button "Continua" at bounding box center [751, 481] width 70 height 26
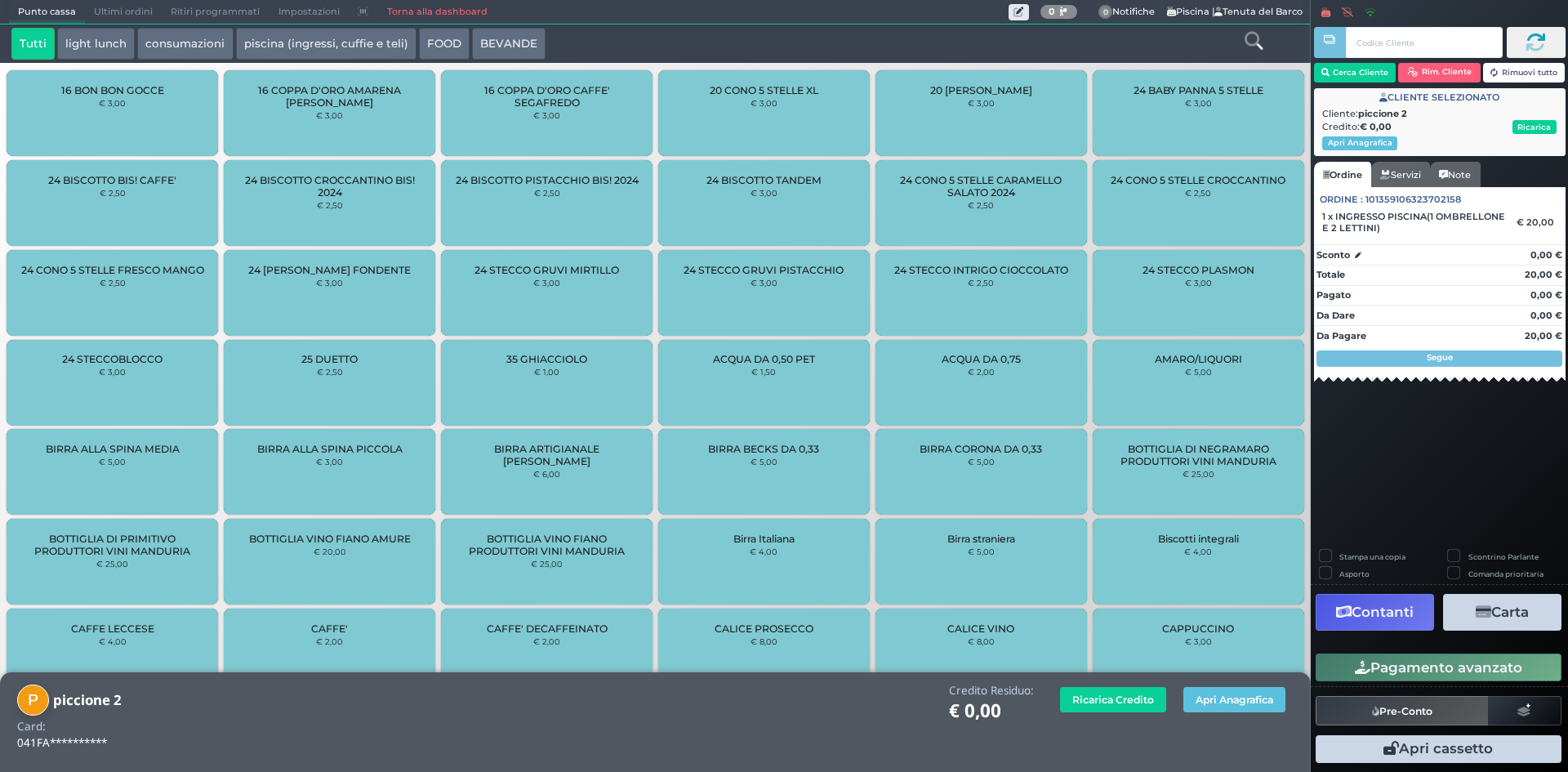
click at [1403, 607] on button "Contanti" at bounding box center [1375, 613] width 118 height 37
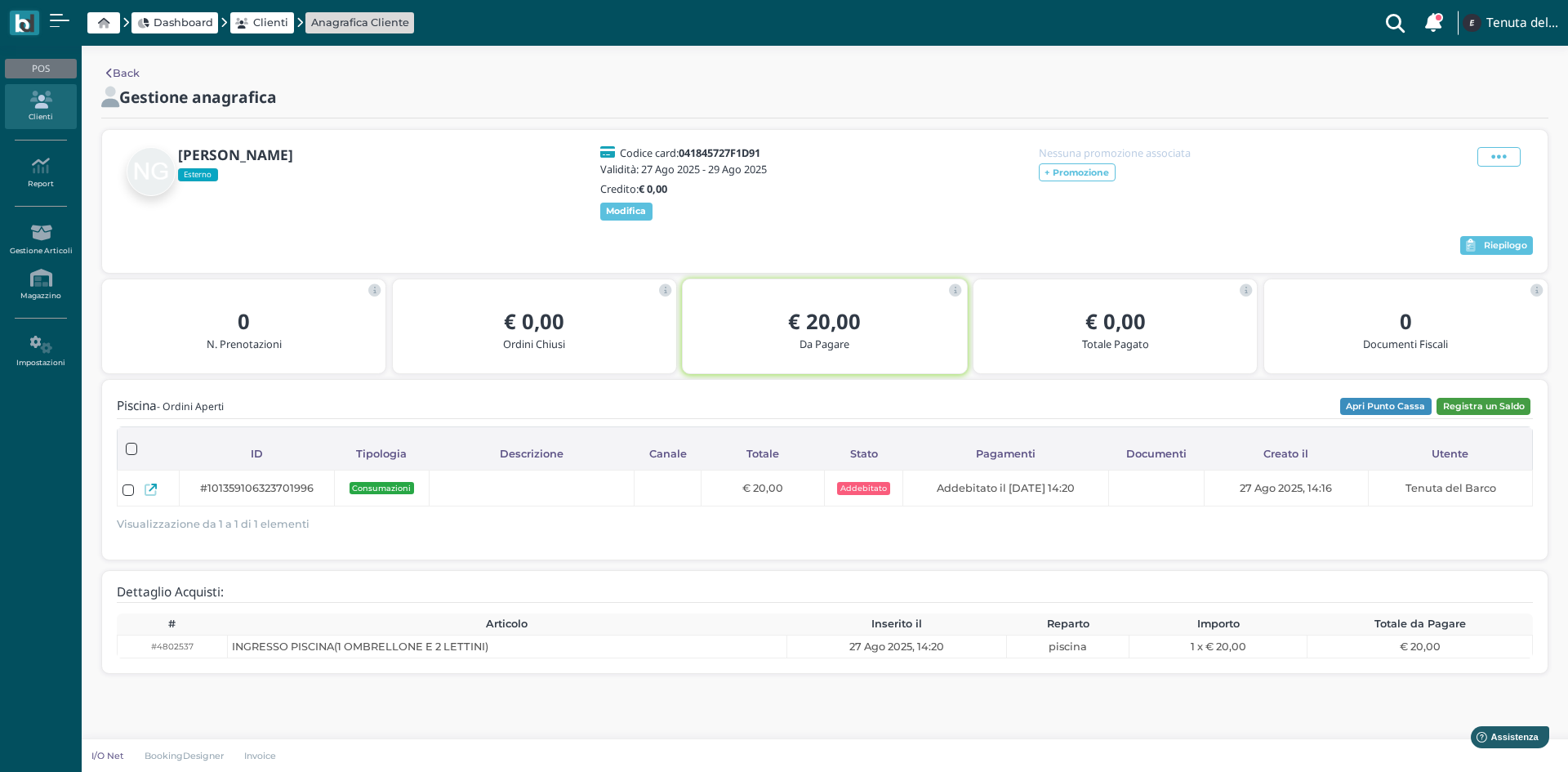
click at [1467, 414] on button "Registra un Saldo" at bounding box center [1484, 407] width 94 height 18
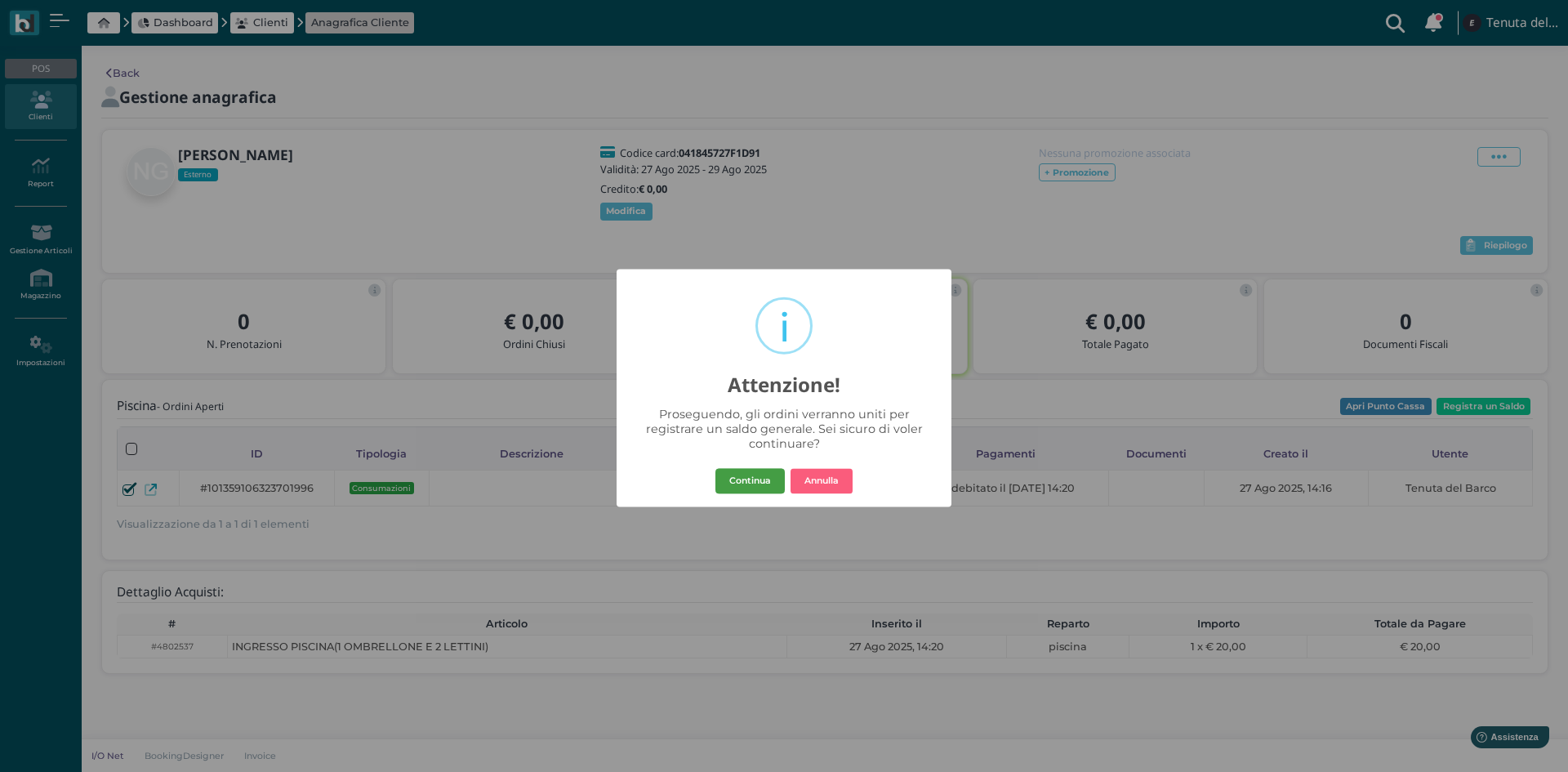
click at [746, 476] on button "Continua" at bounding box center [751, 481] width 70 height 26
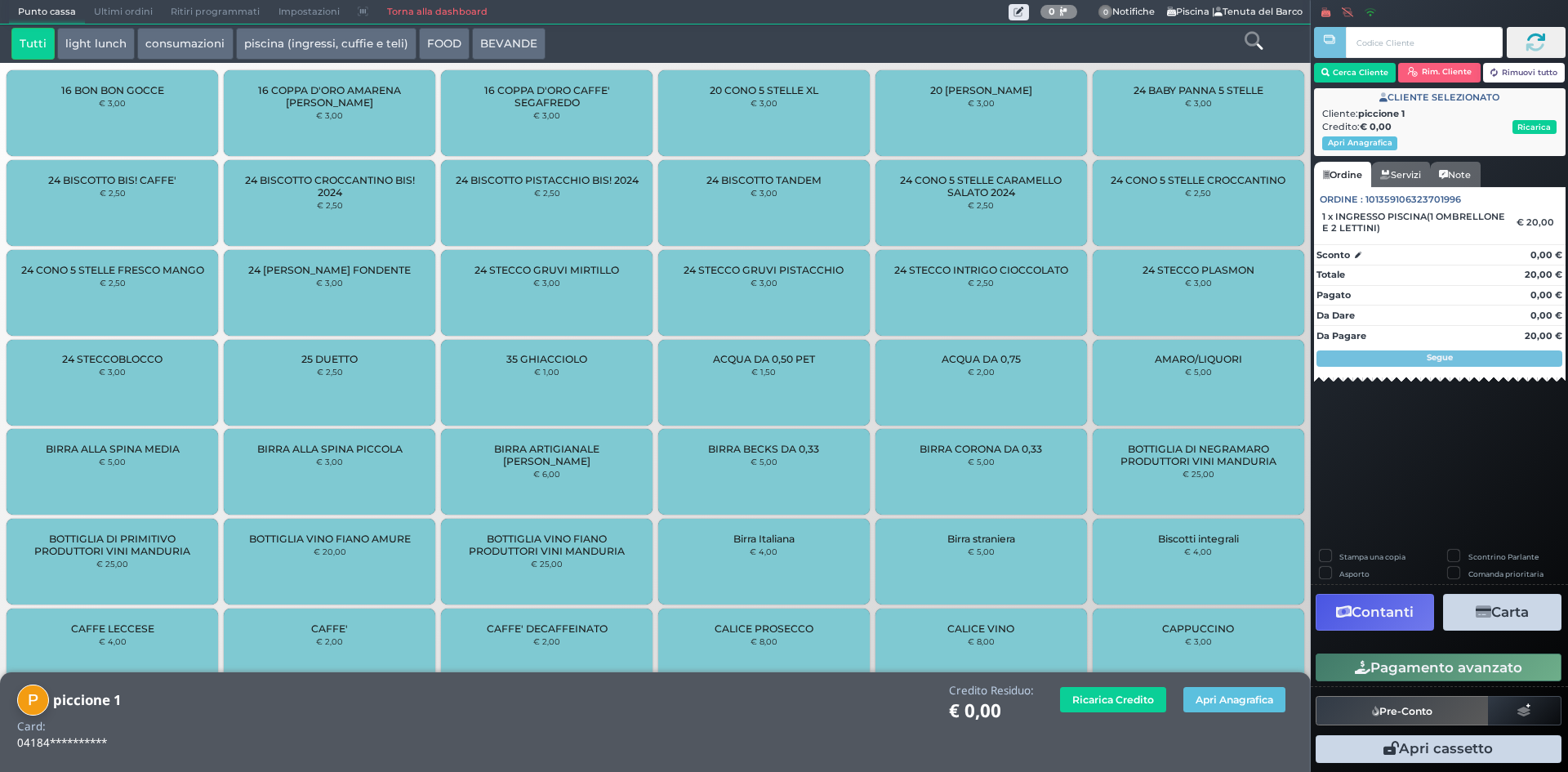
click at [1358, 615] on button "Contanti" at bounding box center [1375, 613] width 118 height 37
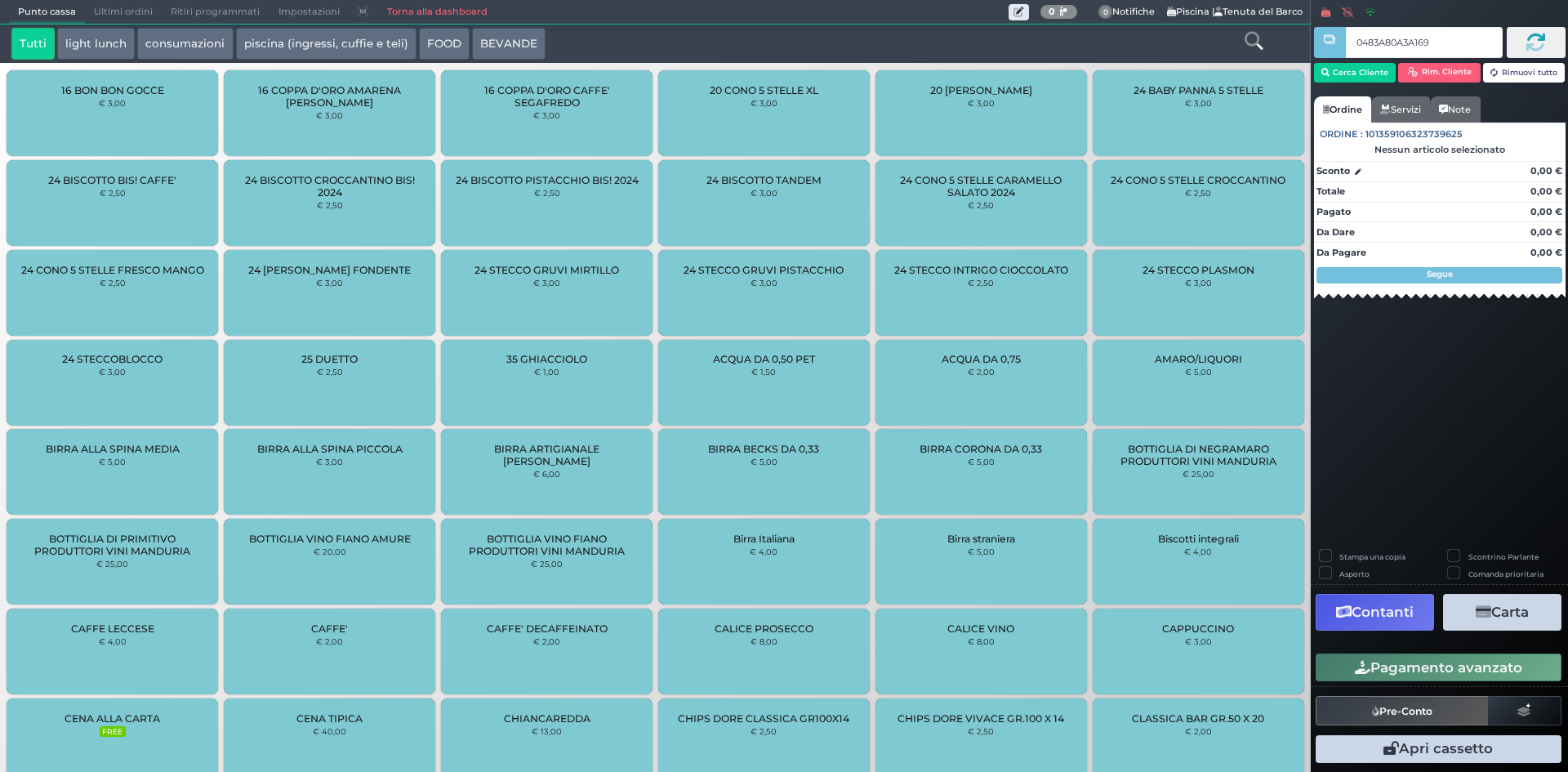
type input "0483A80A3A1691"
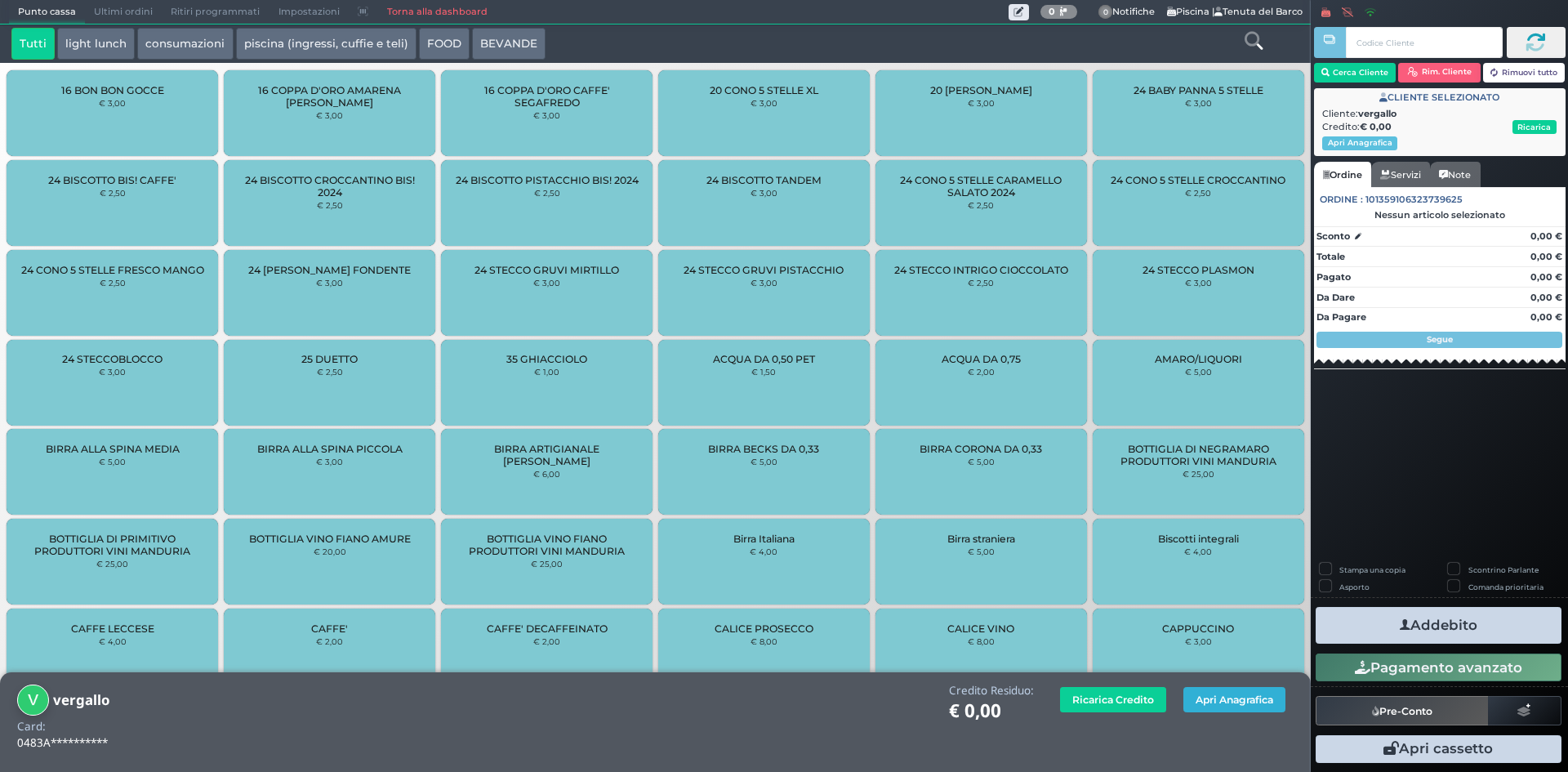
click at [1246, 698] on button "Apri Anagrafica" at bounding box center [1234, 700] width 102 height 25
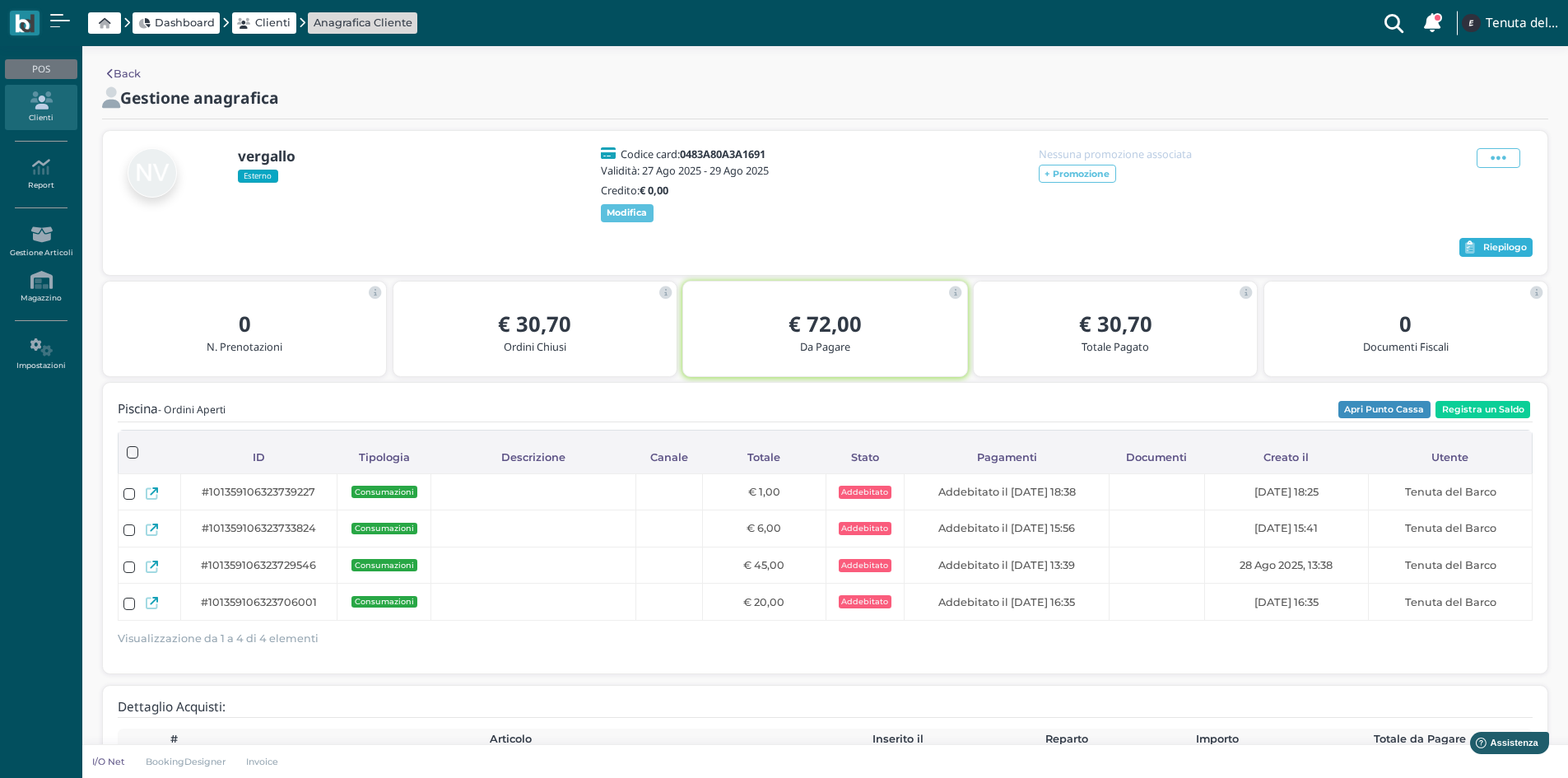
click at [1471, 253] on icon "button" at bounding box center [1470, 248] width 10 height 13
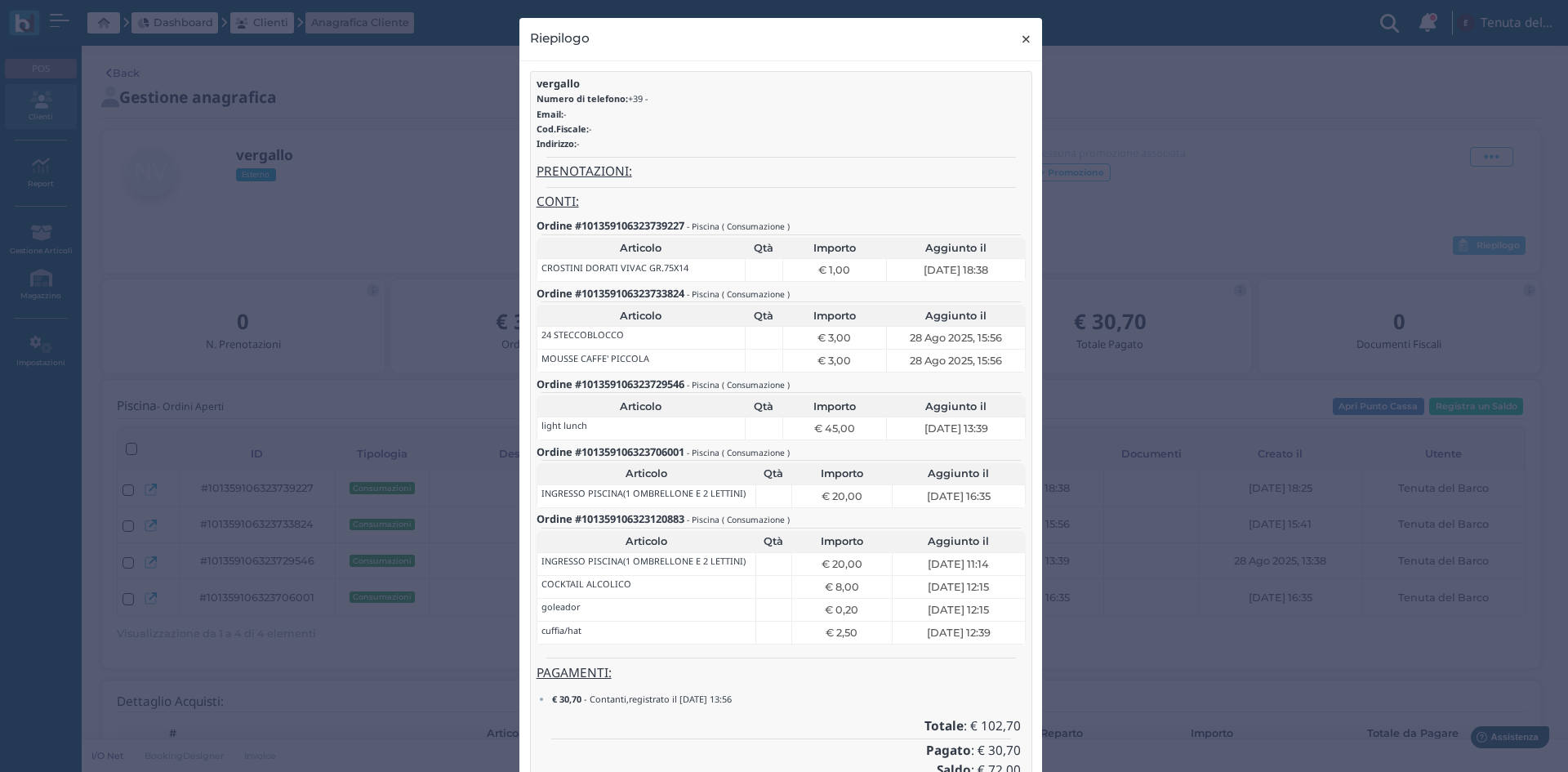
click at [1024, 41] on span "×" at bounding box center [1026, 39] width 13 height 21
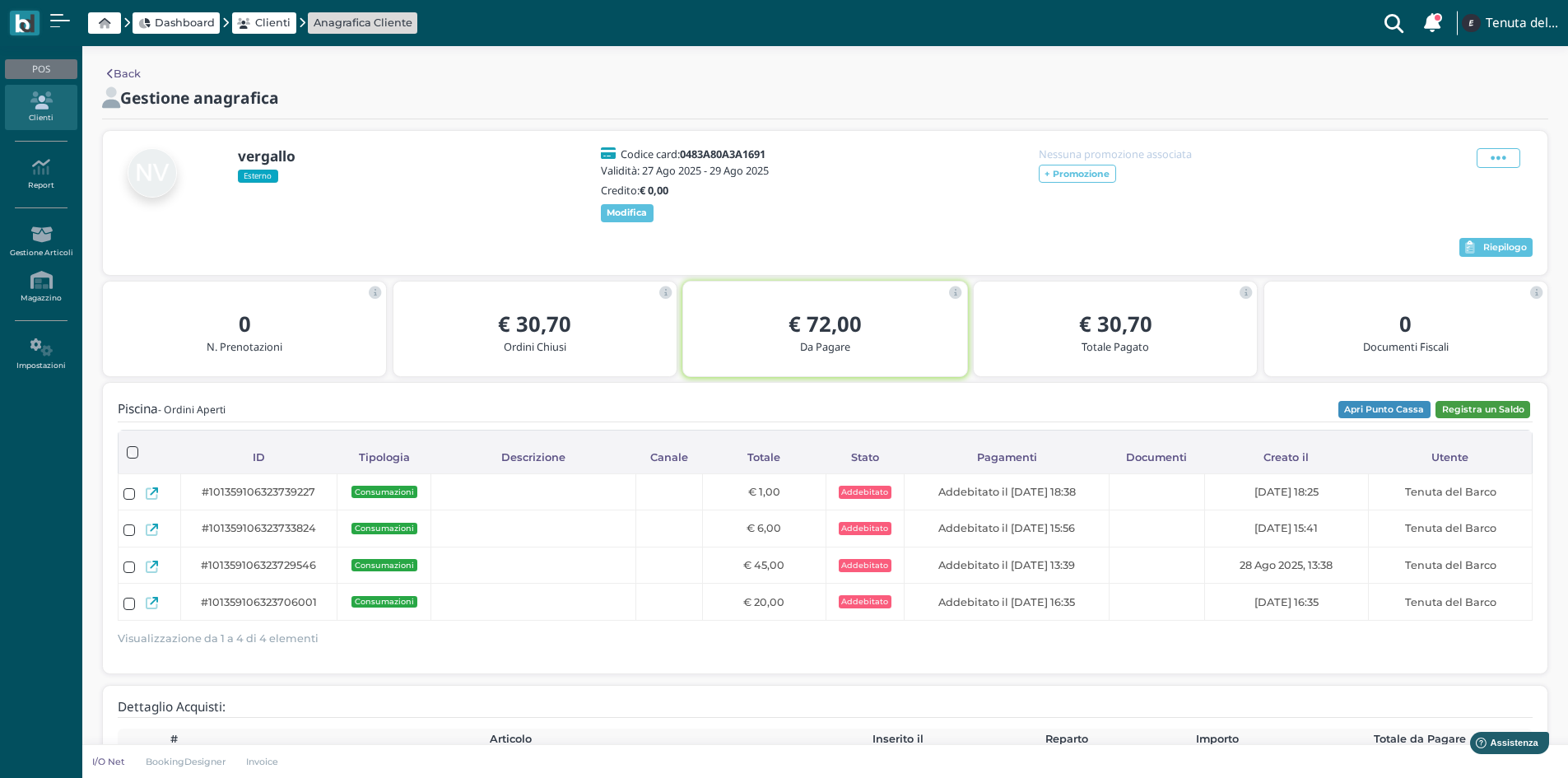
click at [1468, 419] on button "Registra un Saldo" at bounding box center [1482, 410] width 95 height 19
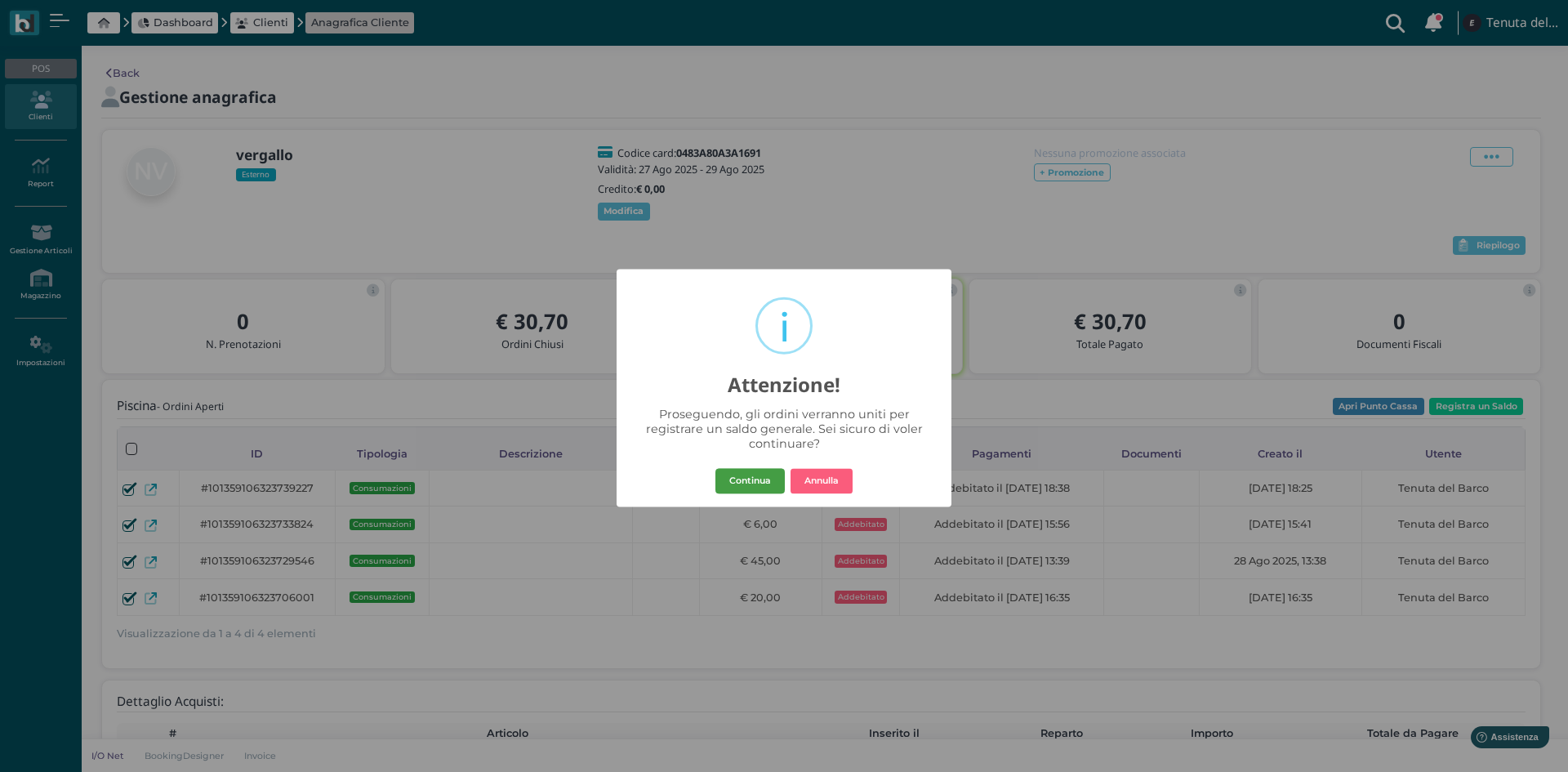
click at [744, 477] on button "Continua" at bounding box center [751, 481] width 70 height 26
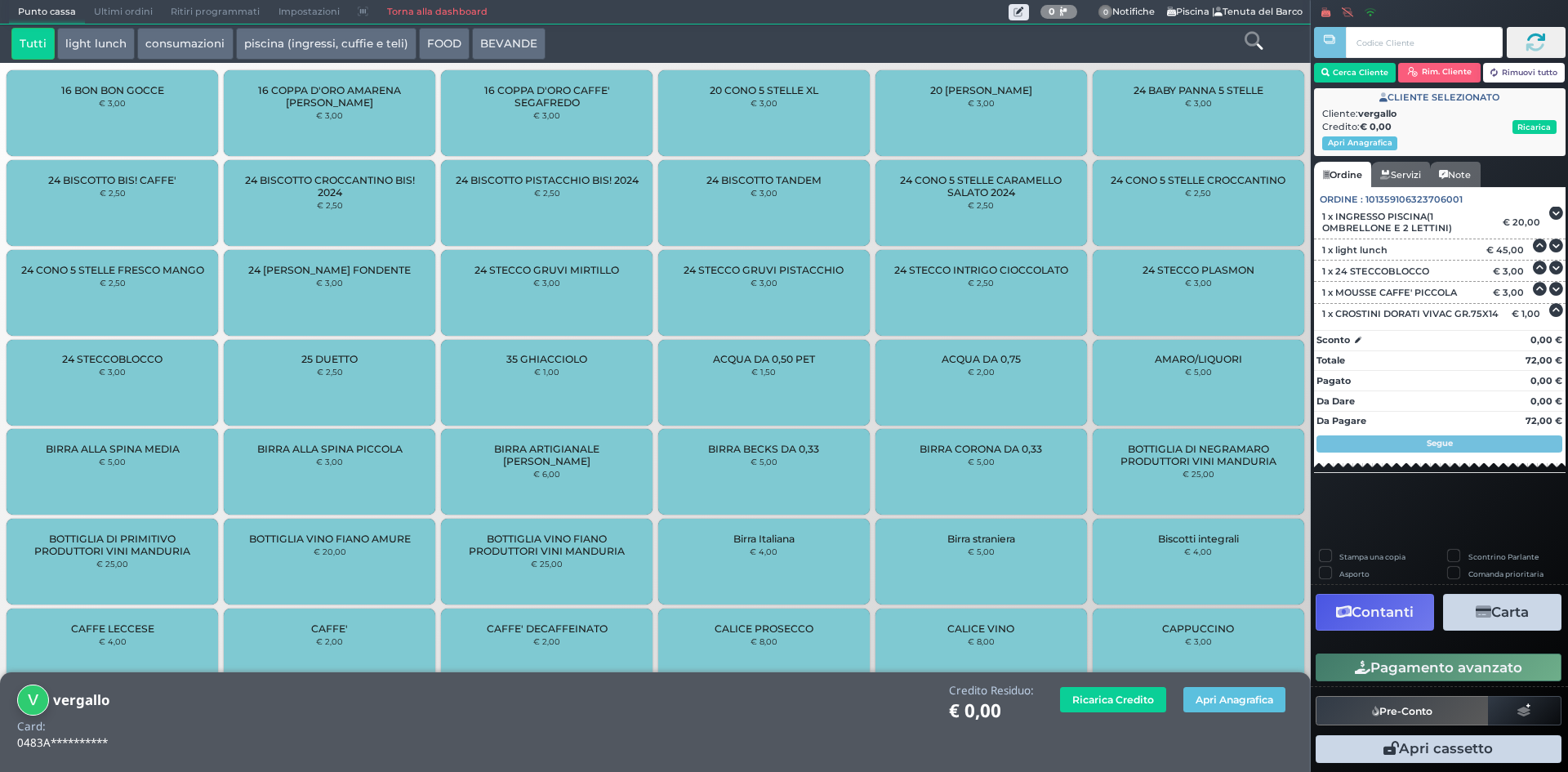
click at [1415, 621] on button "Contanti" at bounding box center [1375, 613] width 118 height 37
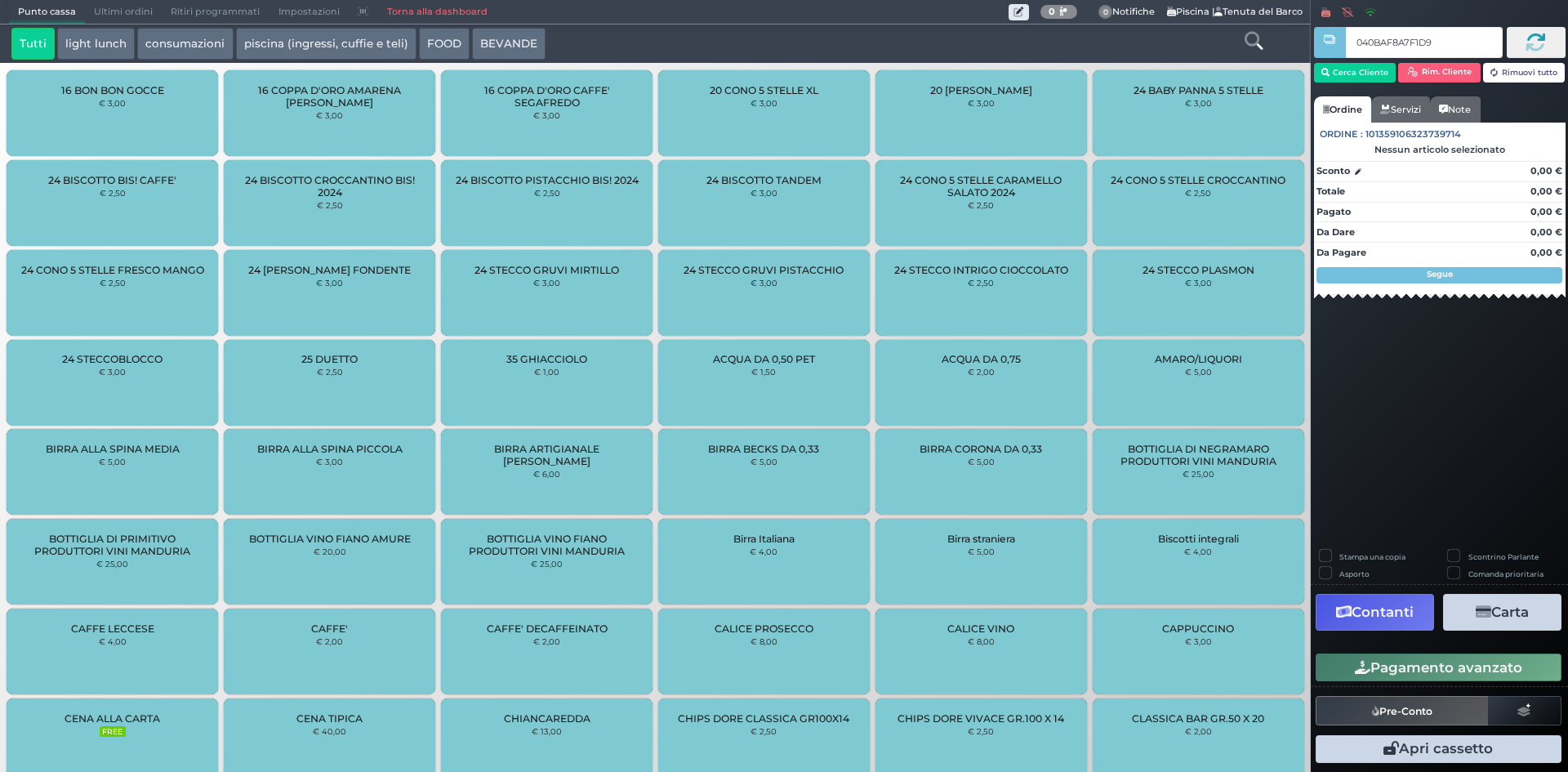
type input "040BAF8A7F1D91"
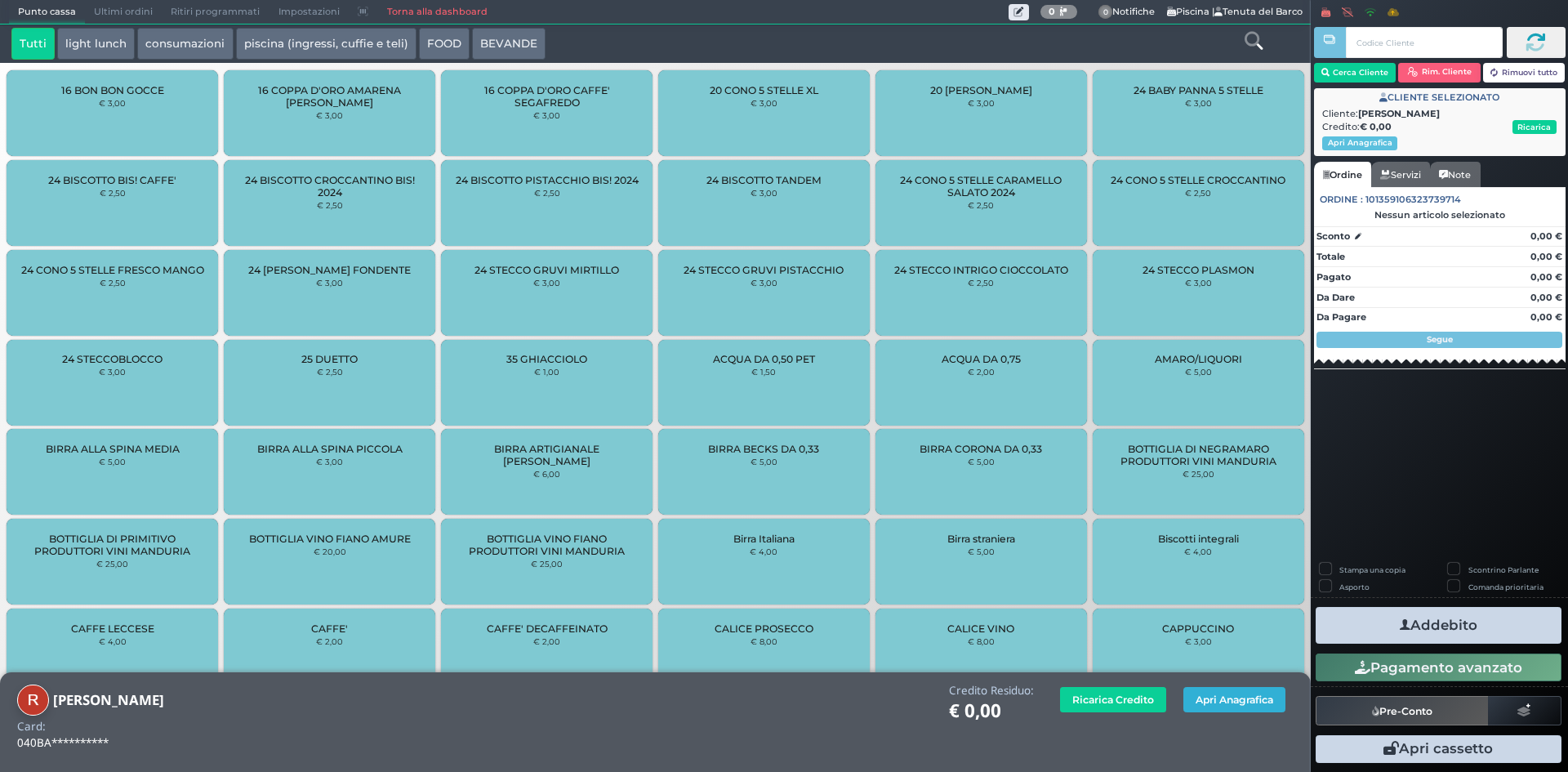
click at [1196, 701] on button "Apri Anagrafica" at bounding box center [1234, 700] width 102 height 25
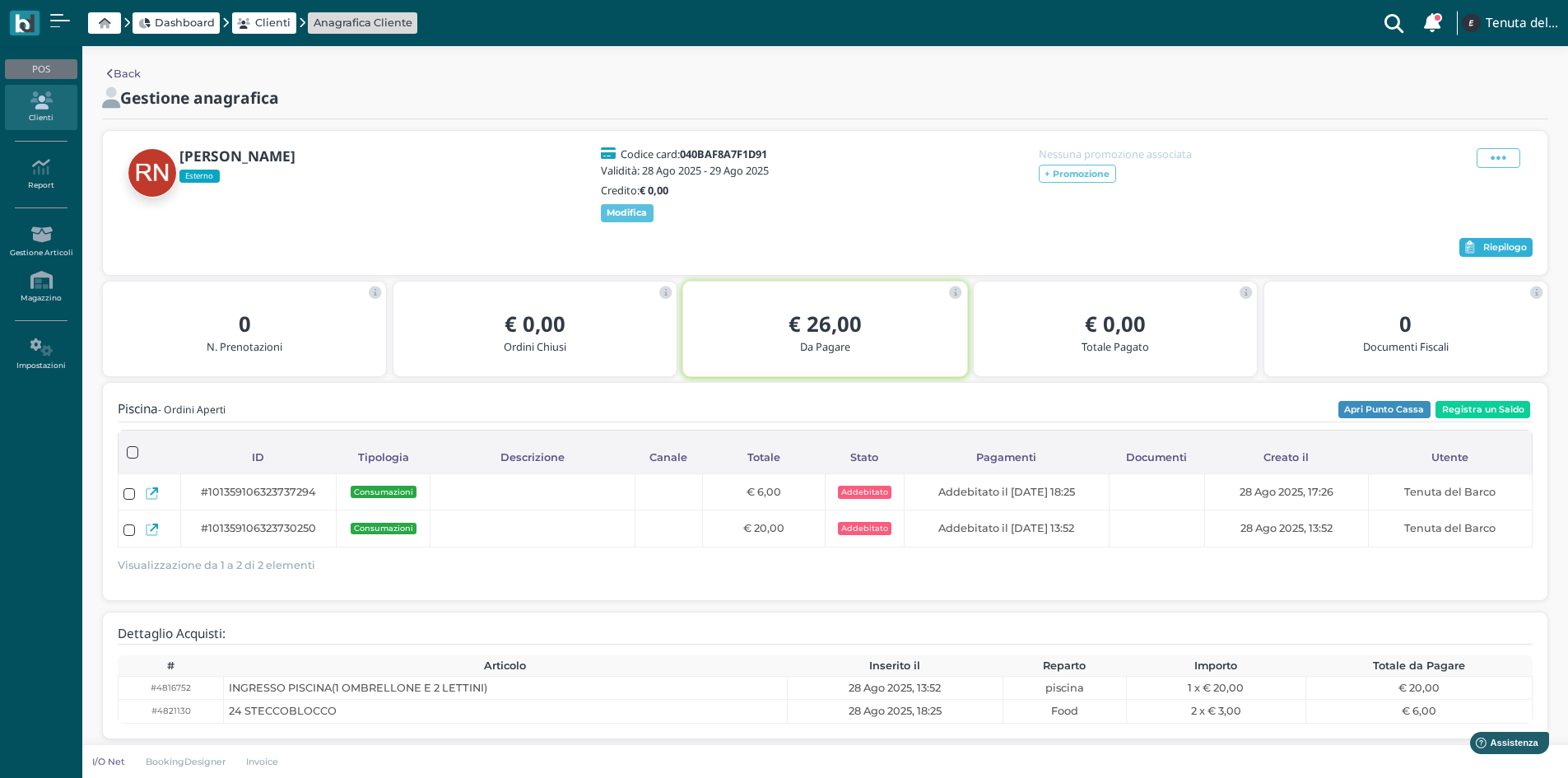
click at [1496, 253] on span "Riepilogo" at bounding box center [1504, 248] width 44 height 12
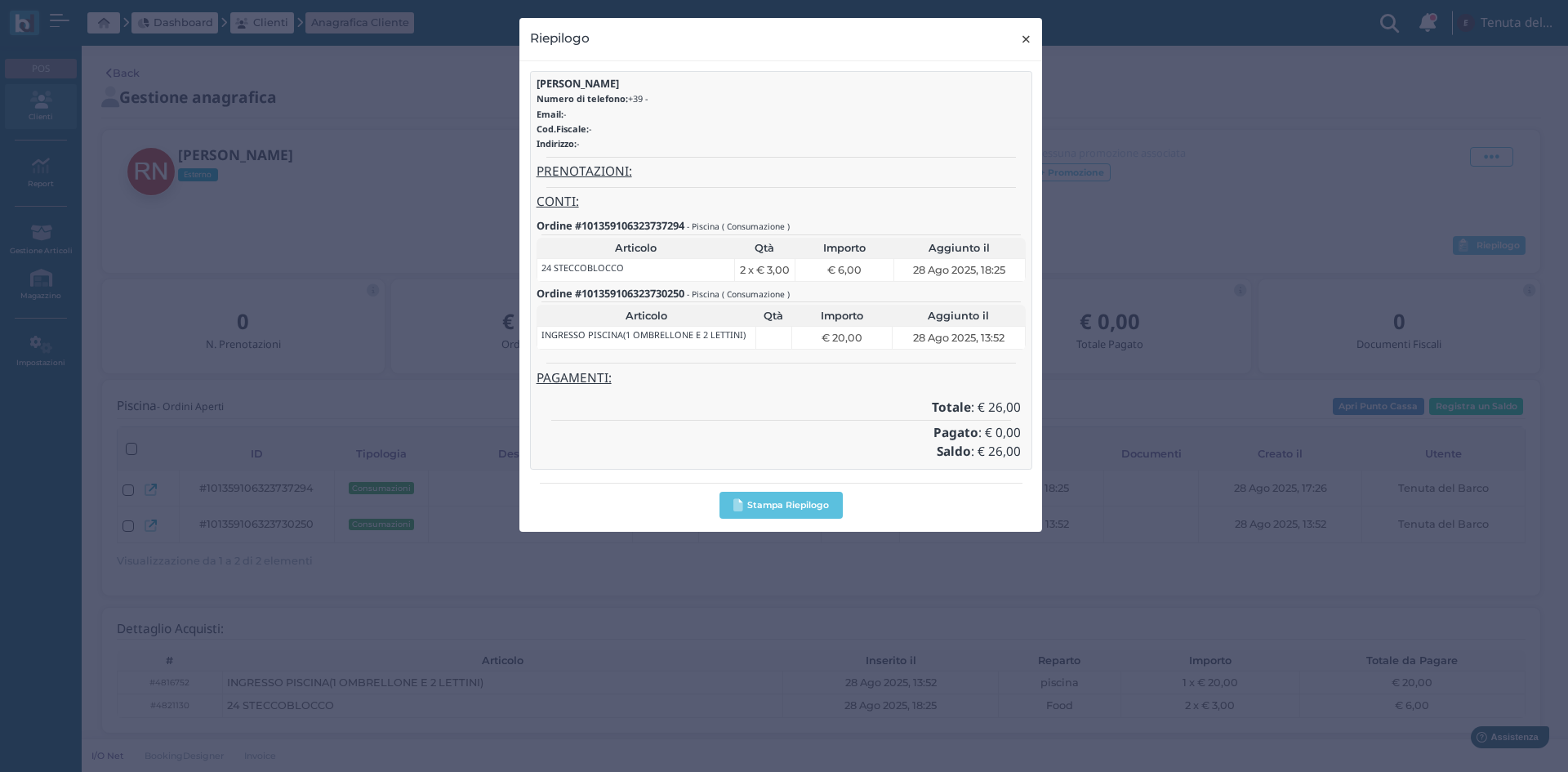
click at [1027, 32] on span "×" at bounding box center [1026, 39] width 13 height 21
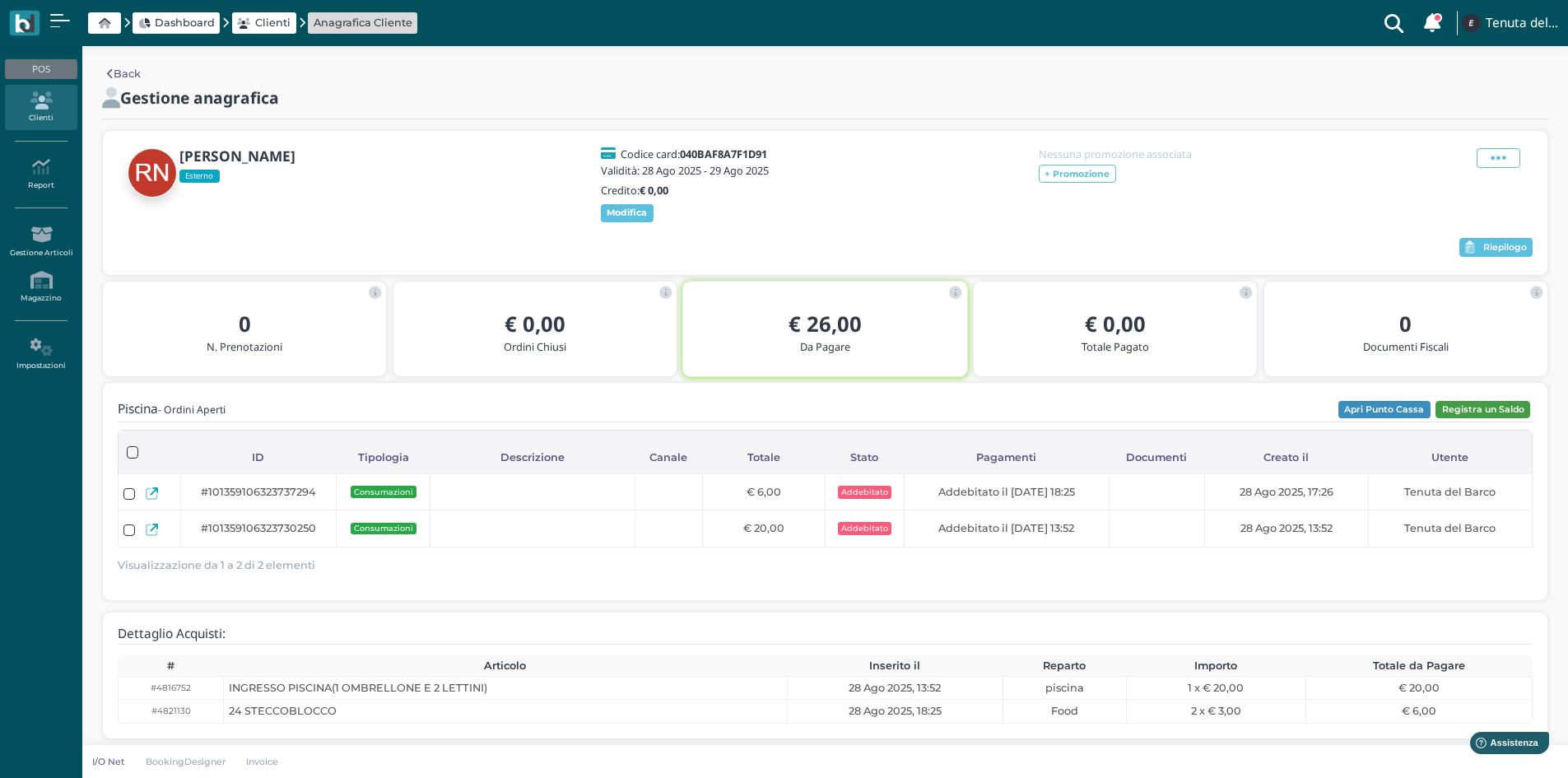
click at [1475, 419] on button "Registra un Saldo" at bounding box center [1482, 410] width 95 height 19
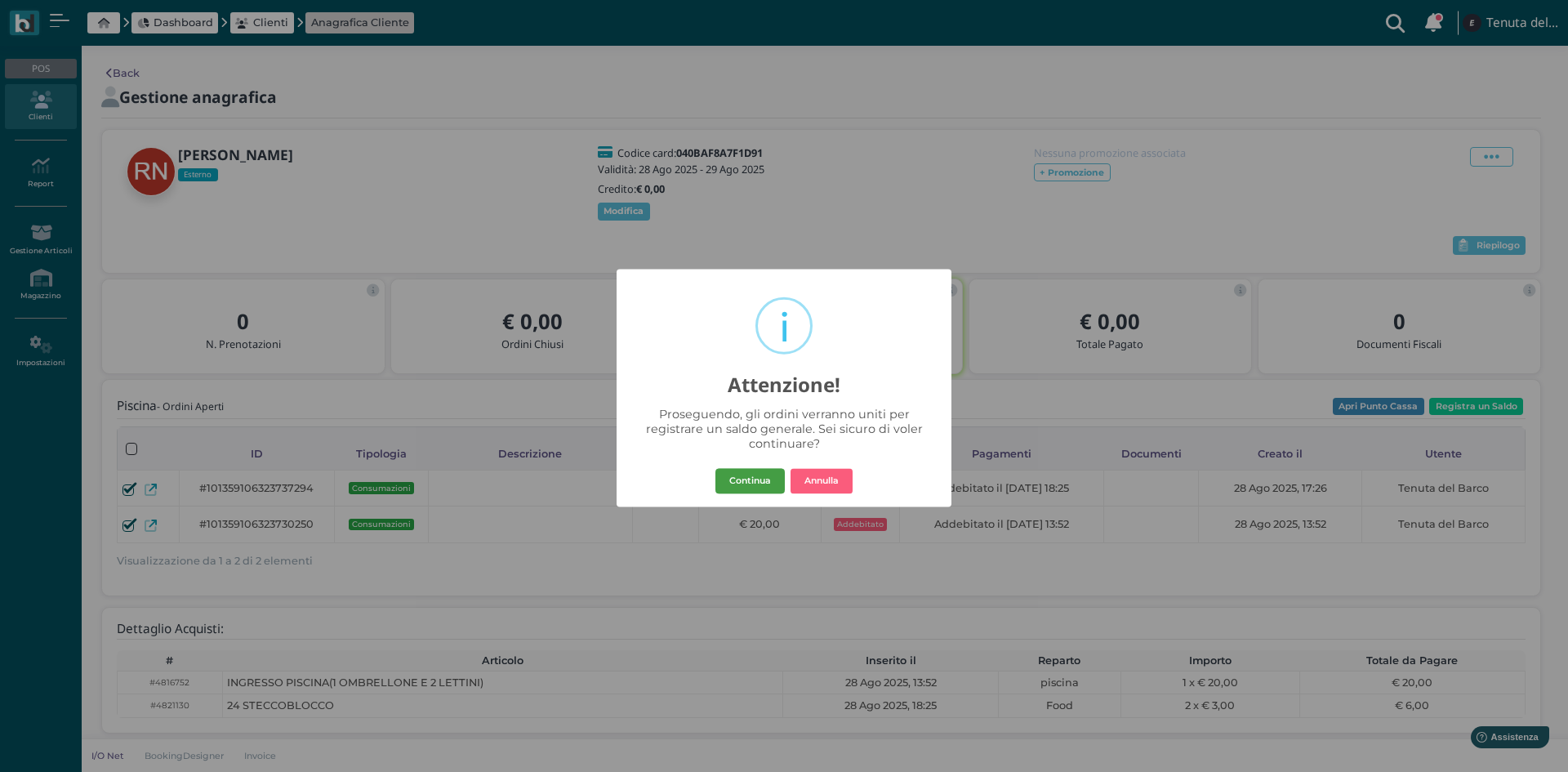
click at [737, 482] on button "Continua" at bounding box center [751, 481] width 70 height 26
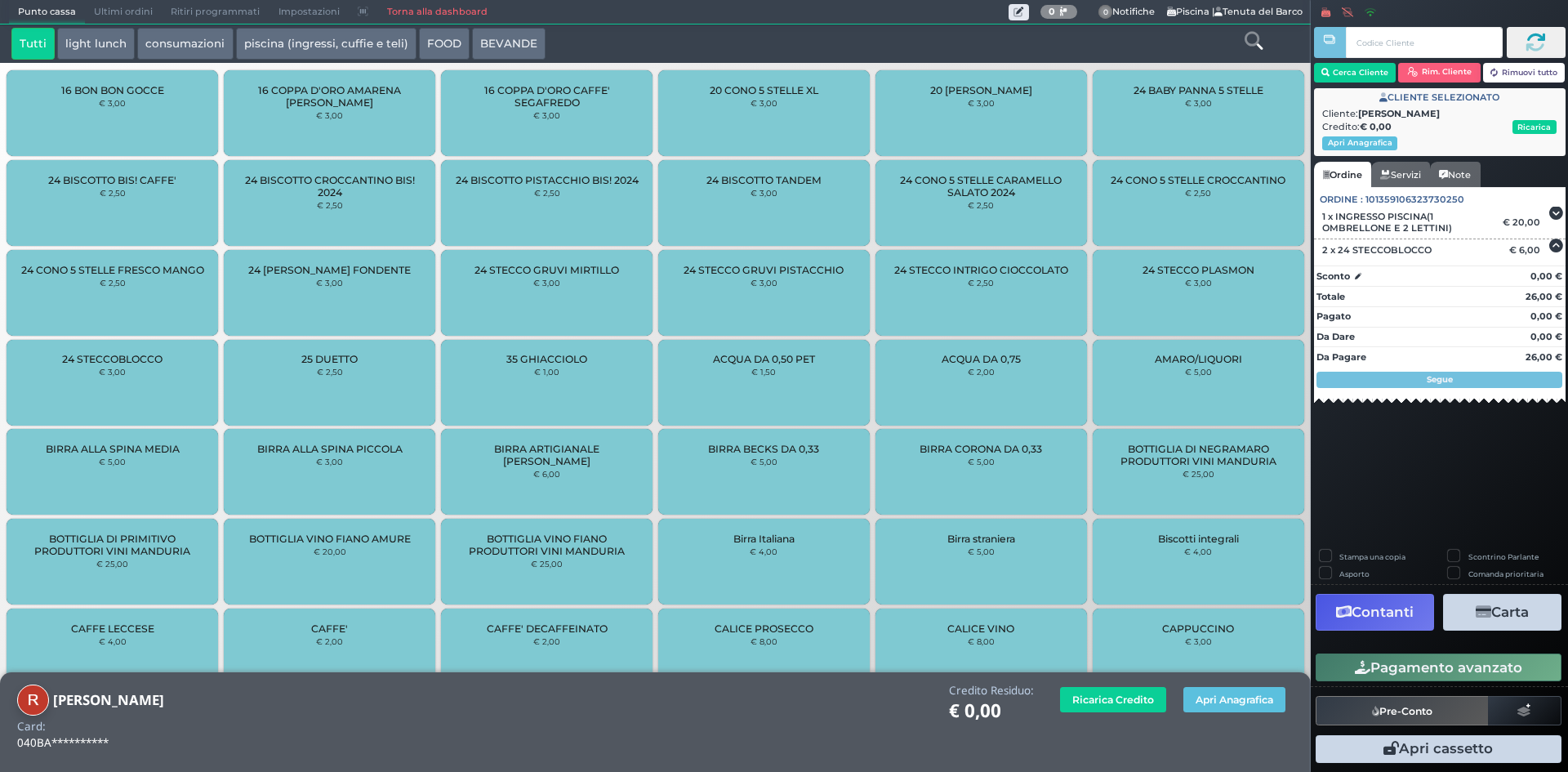
click at [1480, 616] on icon "button" at bounding box center [1484, 612] width 16 height 14
